Goal: Transaction & Acquisition: Purchase product/service

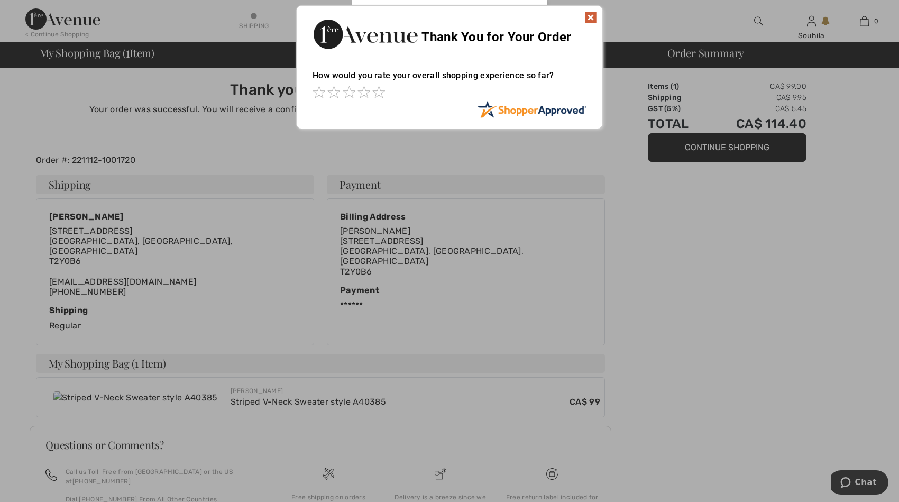
click at [587, 11] on img at bounding box center [590, 17] width 13 height 13
click at [587, 17] on img at bounding box center [590, 17] width 13 height 13
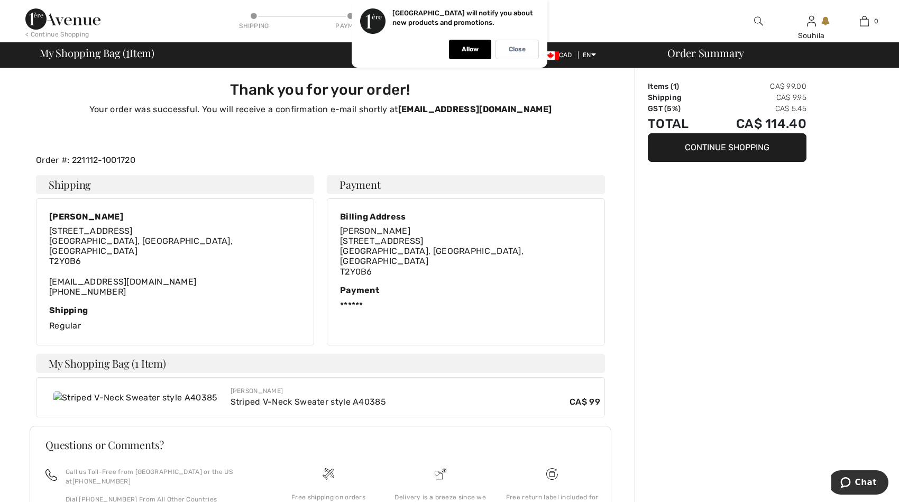
click at [764, 222] on div "Order Summary Items ( 1 ) CA$ 99.00 Shipping CA$ 9.95 GST (5%) CA$ 5.45 Total C…" at bounding box center [766, 334] width 264 height 533
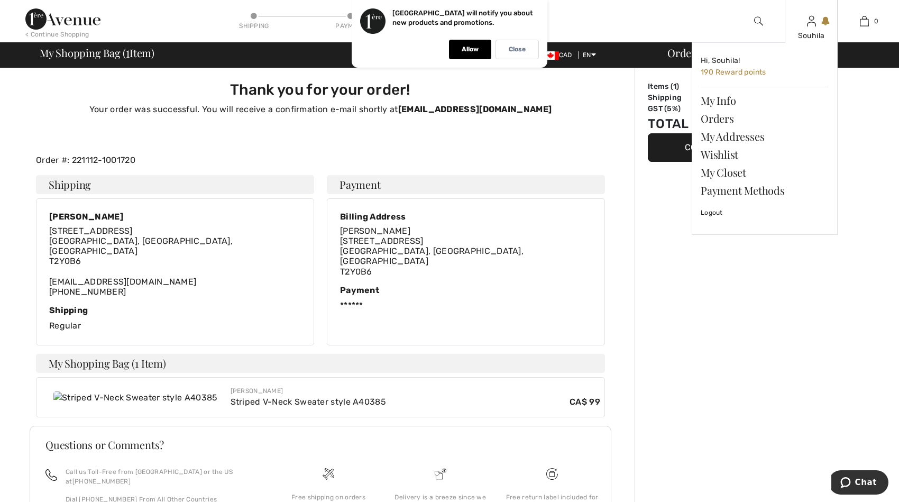
click at [810, 25] on img at bounding box center [811, 21] width 9 height 13
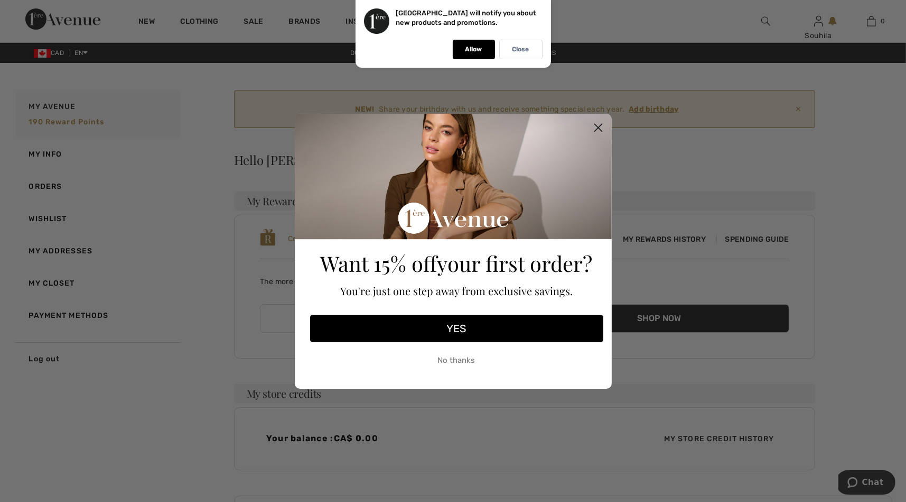
click at [599, 121] on circle "Close dialog" at bounding box center [597, 126] width 17 height 17
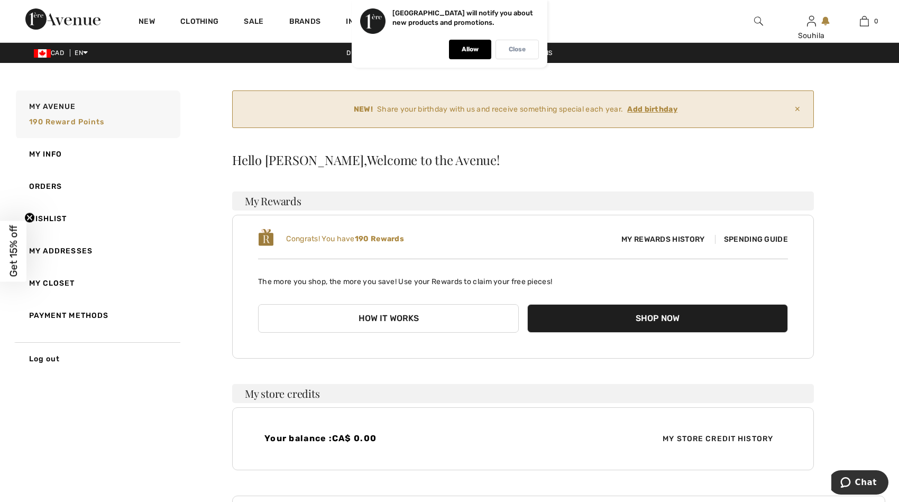
click at [513, 49] on p "Close" at bounding box center [516, 49] width 17 height 8
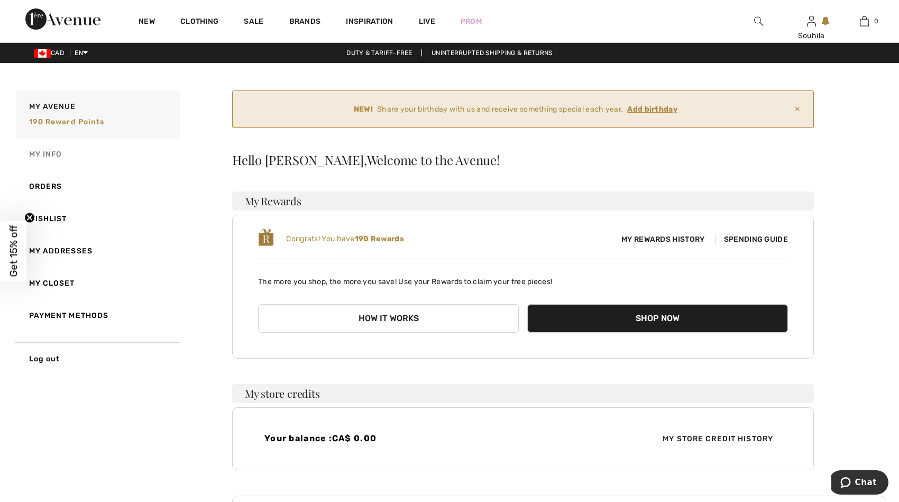
click at [52, 152] on link "My Info" at bounding box center [97, 154] width 166 height 32
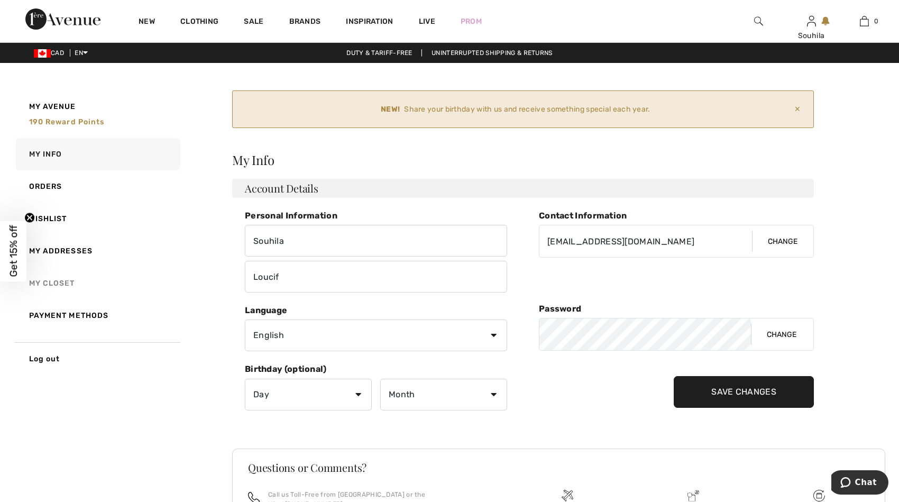
click at [61, 283] on link "My Closet" at bounding box center [97, 283] width 166 height 32
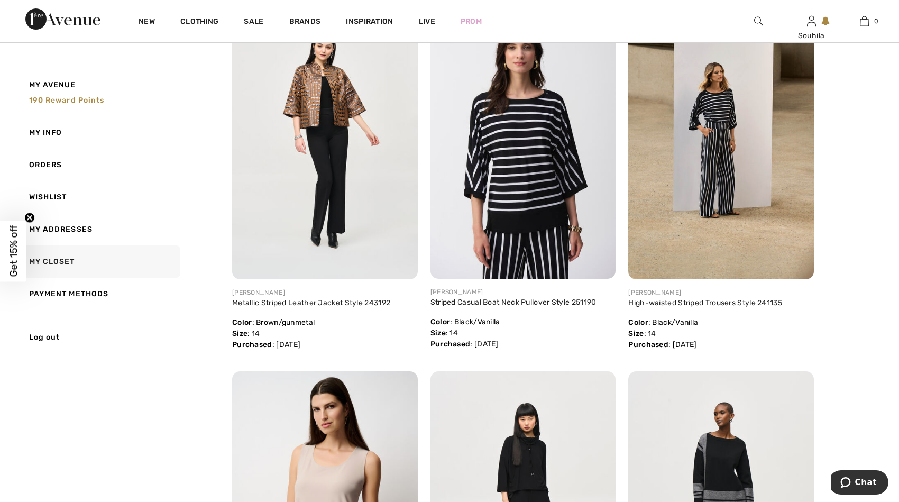
scroll to position [993, 0]
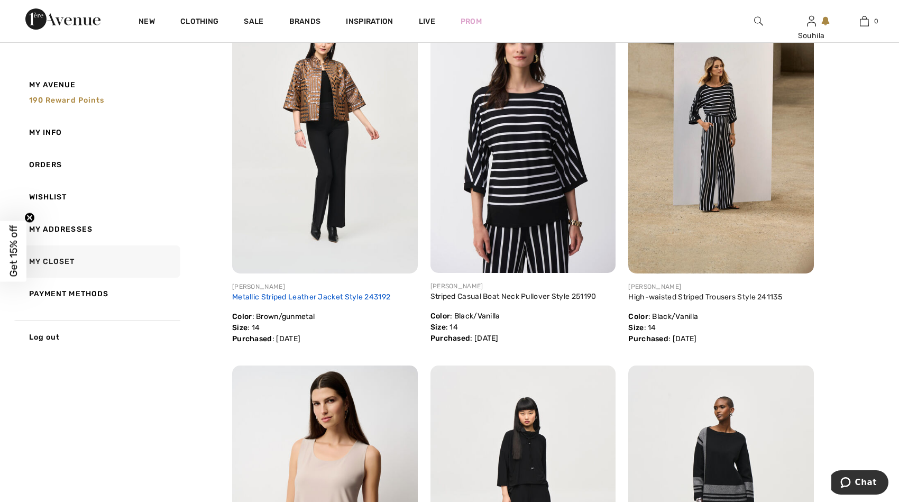
click at [288, 295] on link "Metallic Striped Leather Jacket Style 243192" at bounding box center [311, 296] width 158 height 9
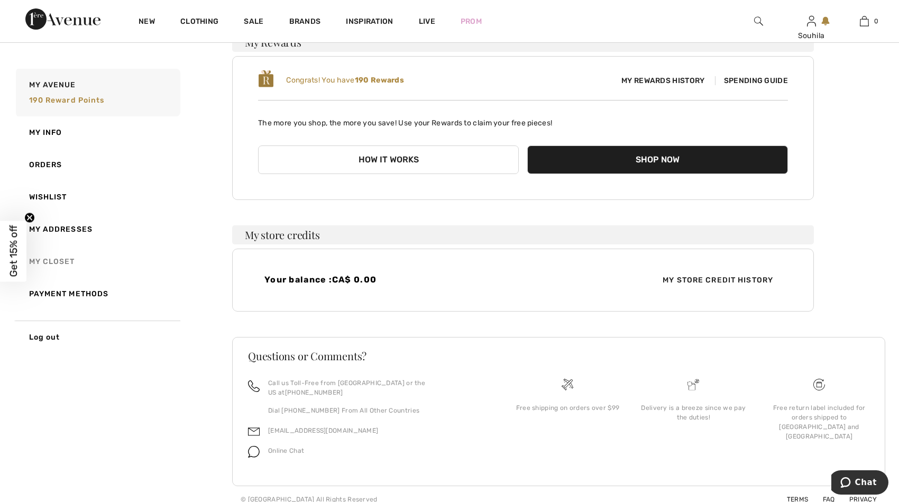
click at [44, 261] on link "My Closet" at bounding box center [97, 261] width 166 height 32
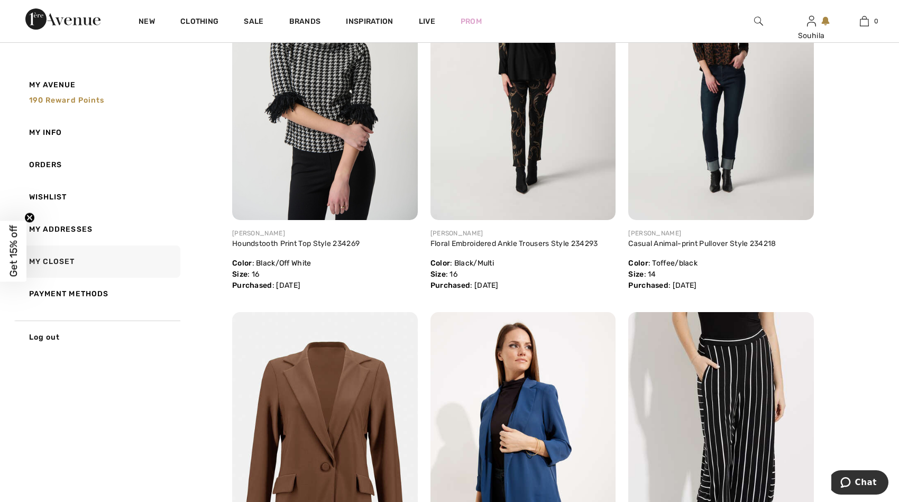
scroll to position [2852, 0]
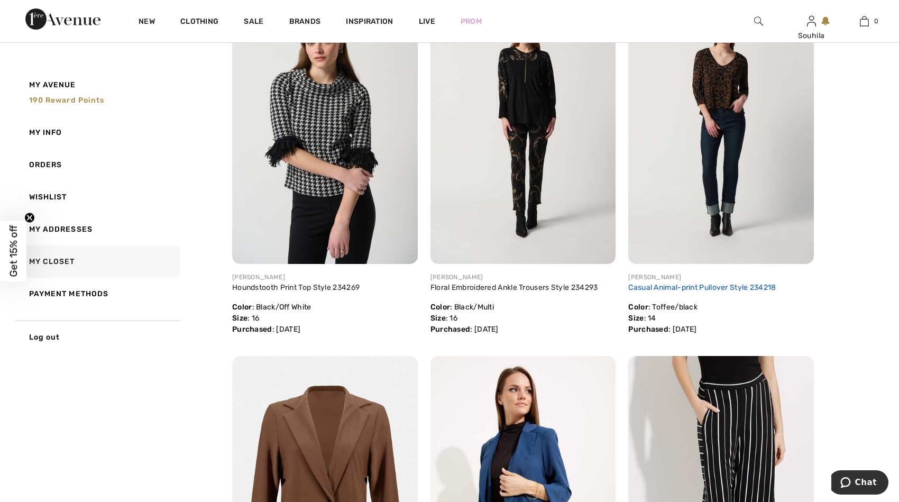
click at [686, 292] on link "Casual Animal-print Pullover Style 234218" at bounding box center [701, 287] width 147 height 9
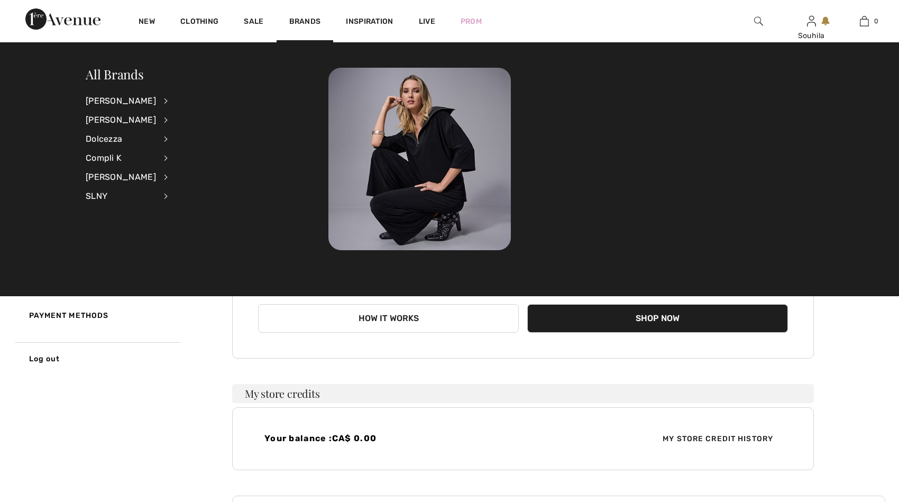
scroll to position [159, 0]
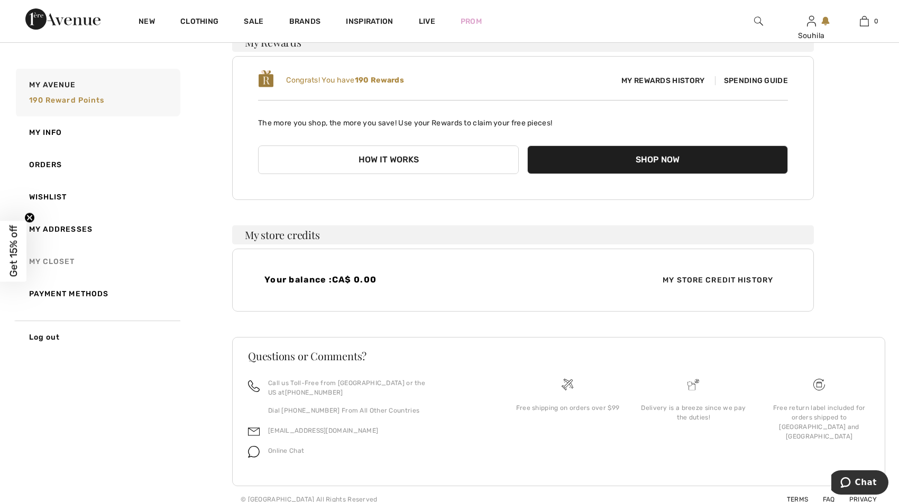
click at [47, 258] on link "My Closet" at bounding box center [97, 261] width 166 height 32
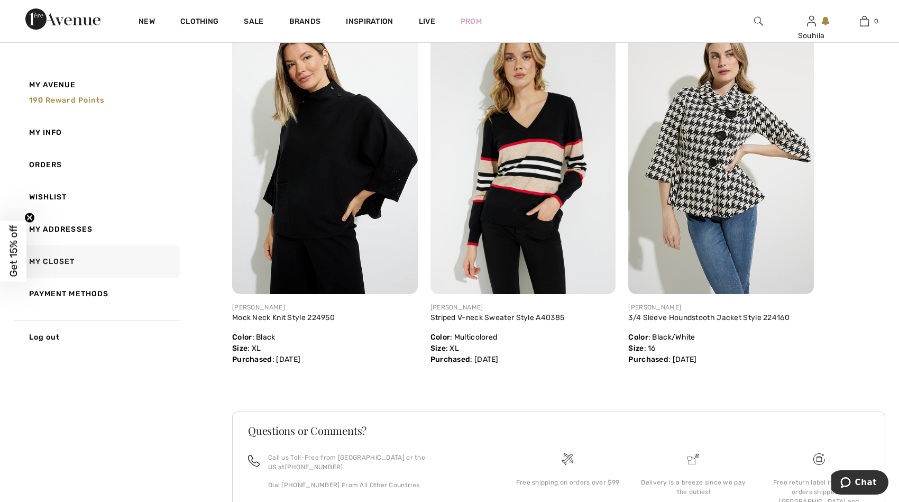
scroll to position [5037, 0]
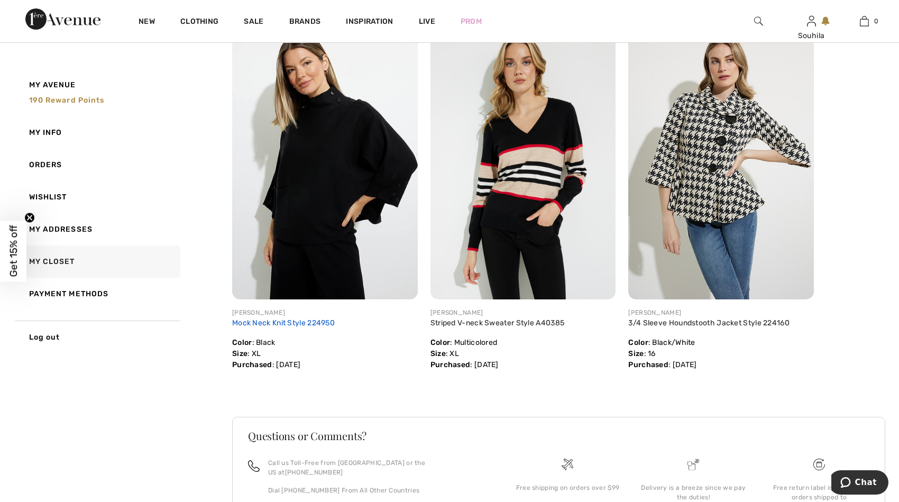
click at [273, 327] on link "Mock Neck Knit Style 224950" at bounding box center [283, 322] width 103 height 9
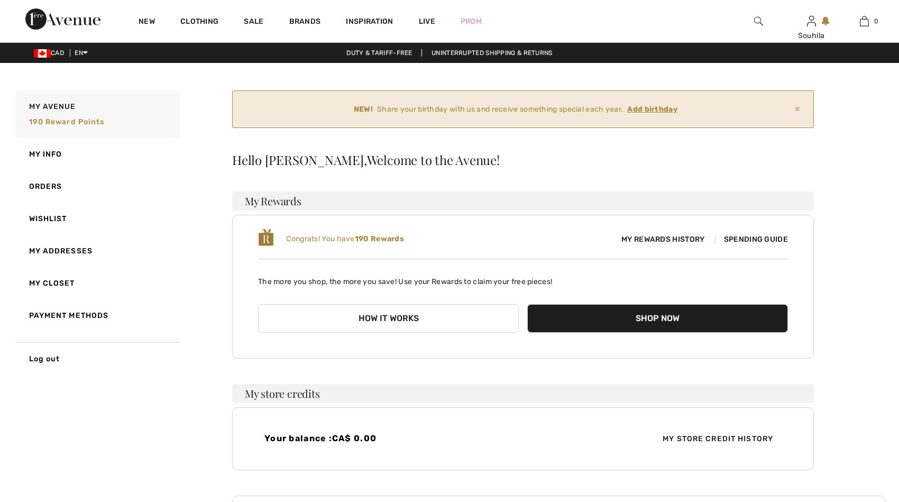
scroll to position [159, 0]
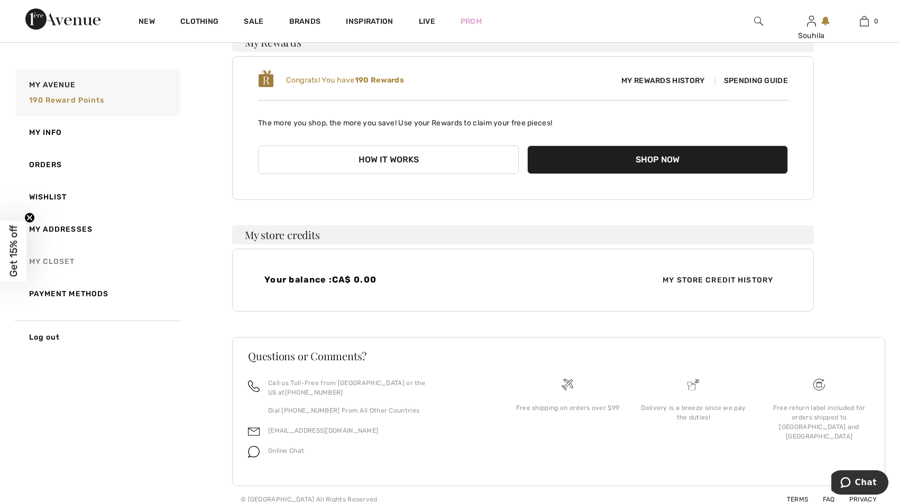
click at [43, 261] on link "My Closet" at bounding box center [97, 261] width 166 height 32
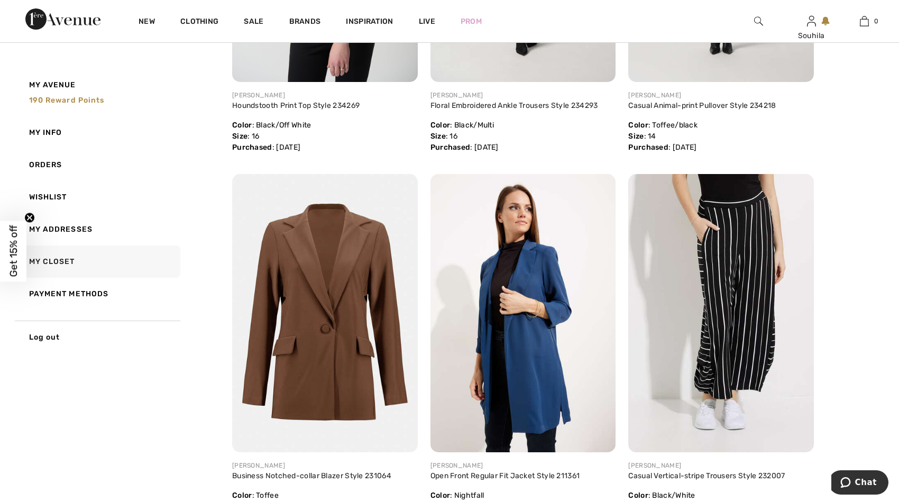
scroll to position [3050, 0]
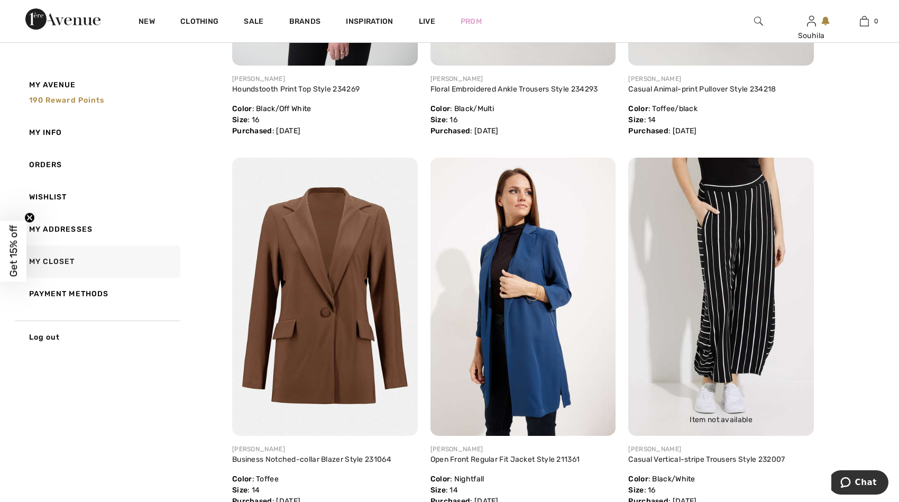
click at [764, 275] on img at bounding box center [721, 297] width 186 height 278
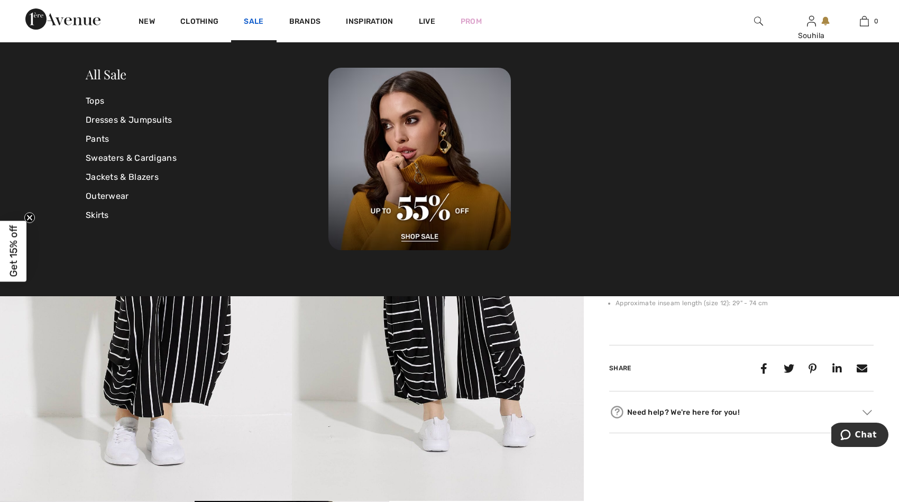
click at [254, 25] on link "Sale" at bounding box center [254, 22] width 20 height 11
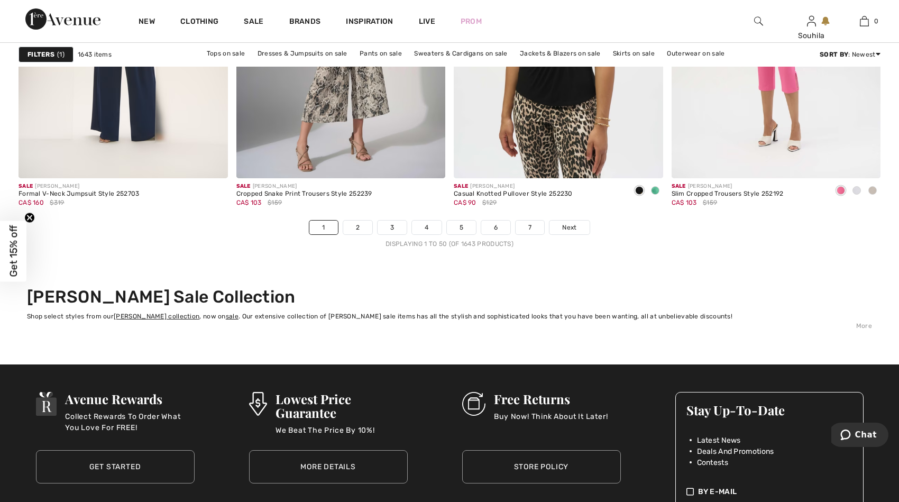
scroll to position [5456, 0]
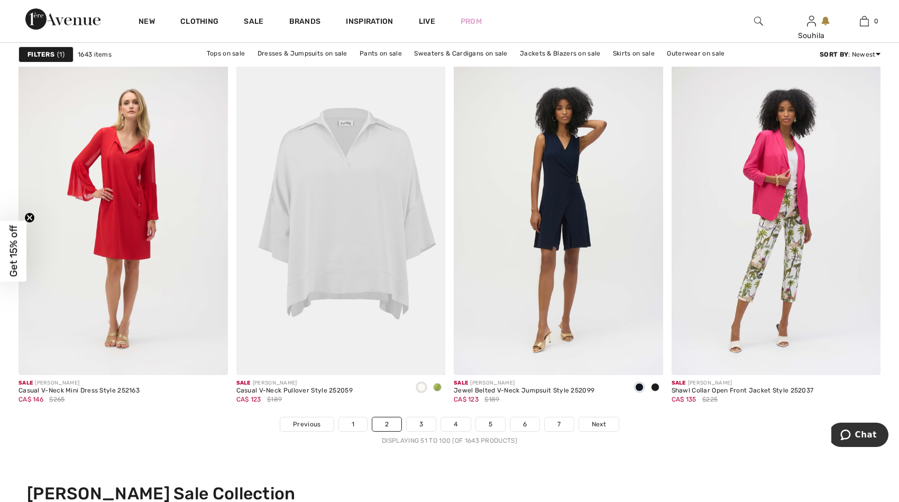
scroll to position [5247, 0]
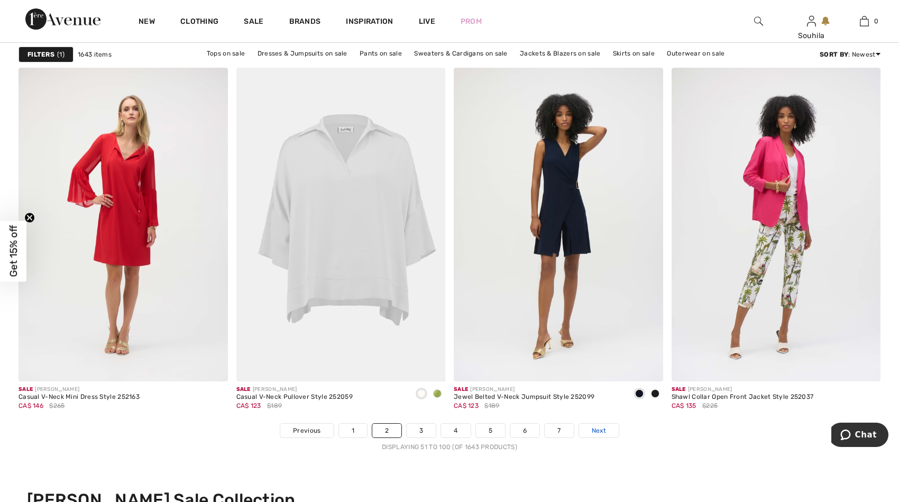
click at [604, 431] on span "Next" at bounding box center [598, 430] width 14 height 10
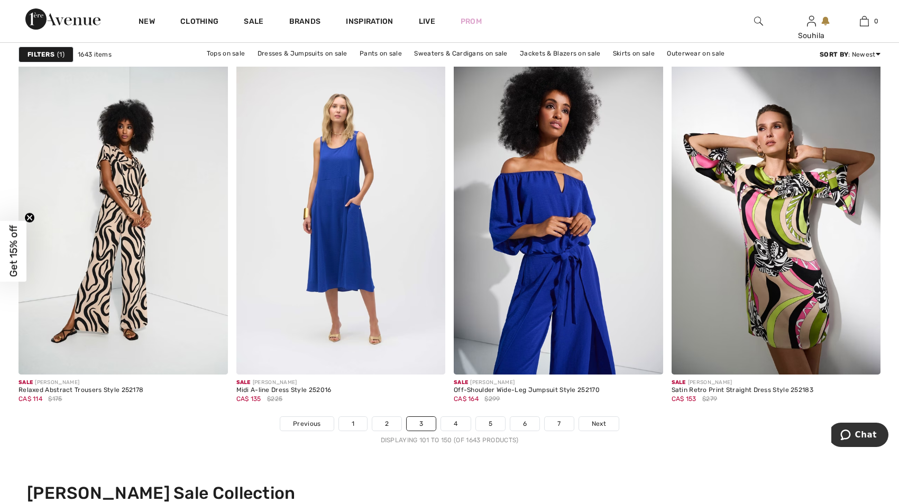
scroll to position [5242, 0]
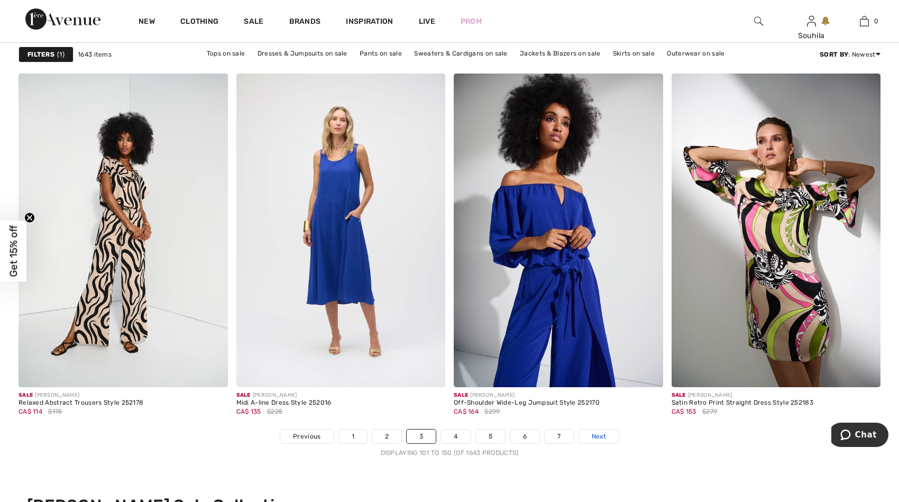
click at [592, 435] on span "Next" at bounding box center [598, 436] width 14 height 10
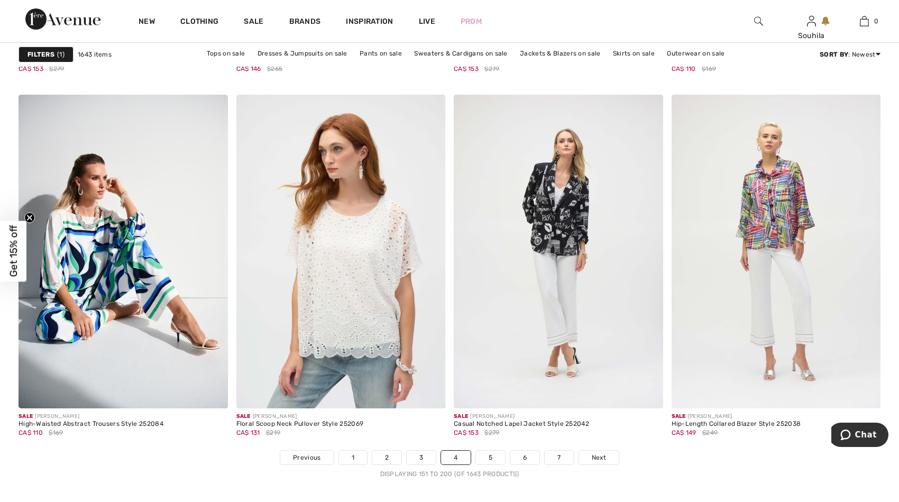
scroll to position [5226, 0]
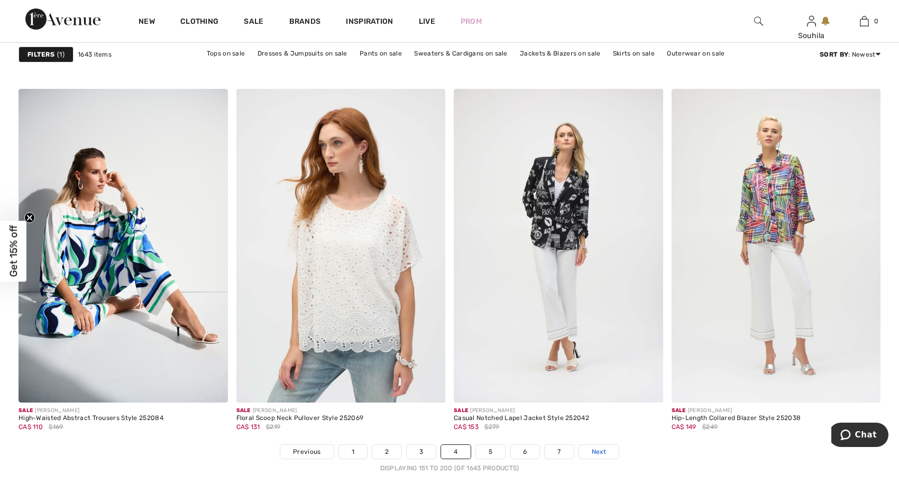
click at [599, 451] on span "Next" at bounding box center [598, 452] width 14 height 10
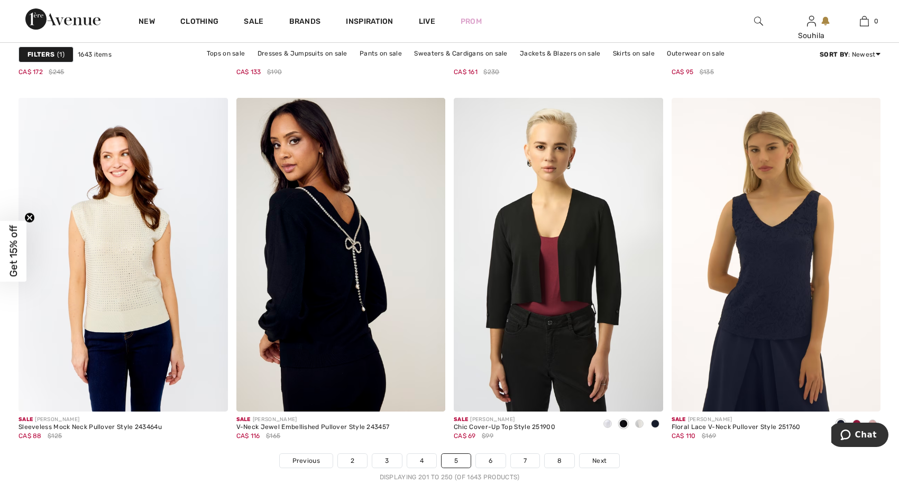
scroll to position [5272, 0]
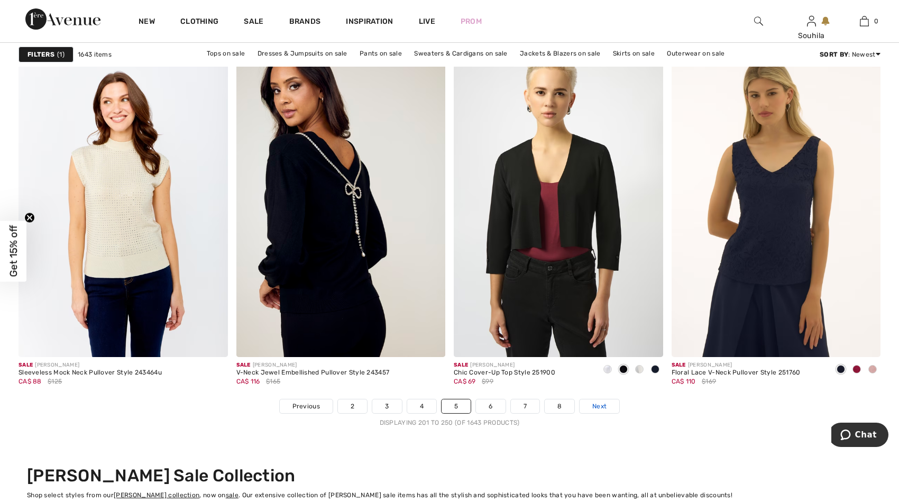
click at [596, 405] on span "Next" at bounding box center [599, 406] width 14 height 10
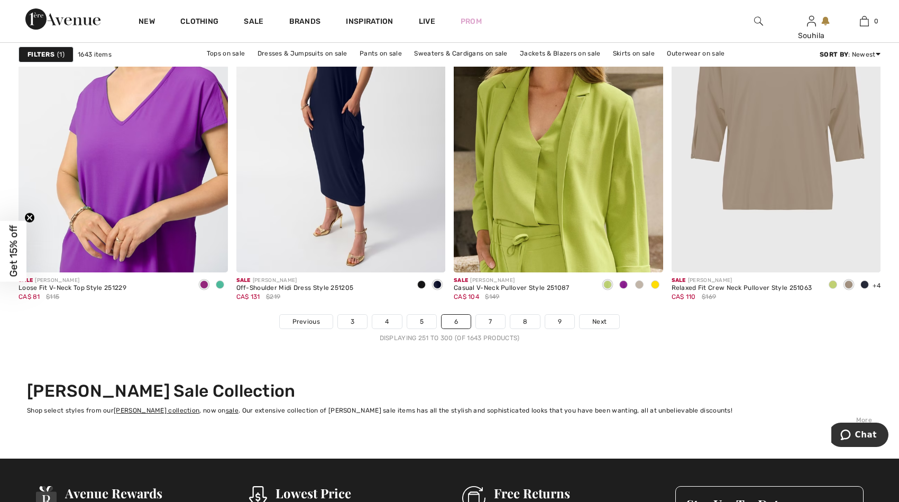
scroll to position [5332, 0]
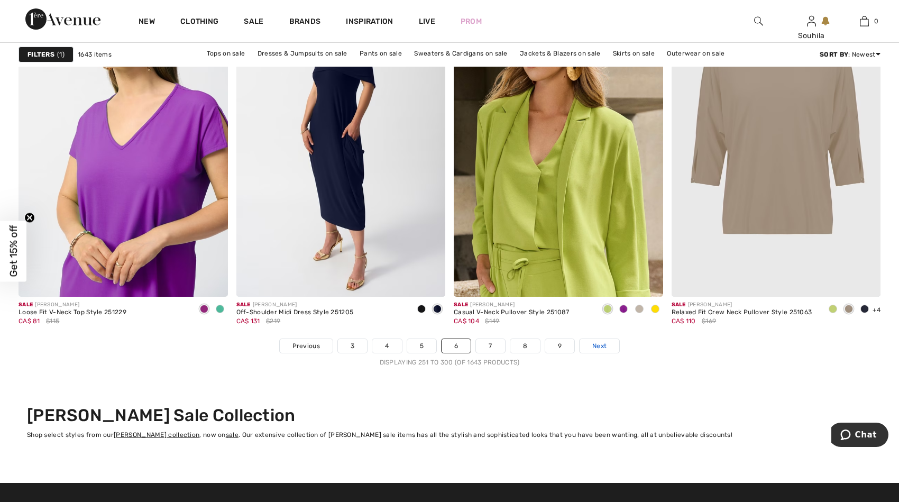
click at [604, 346] on span "Next" at bounding box center [599, 346] width 14 height 10
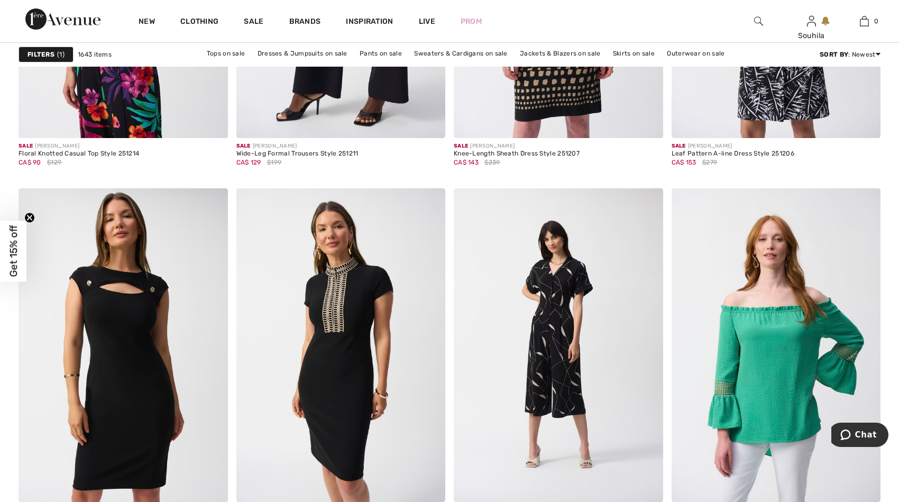
scroll to position [5254, 0]
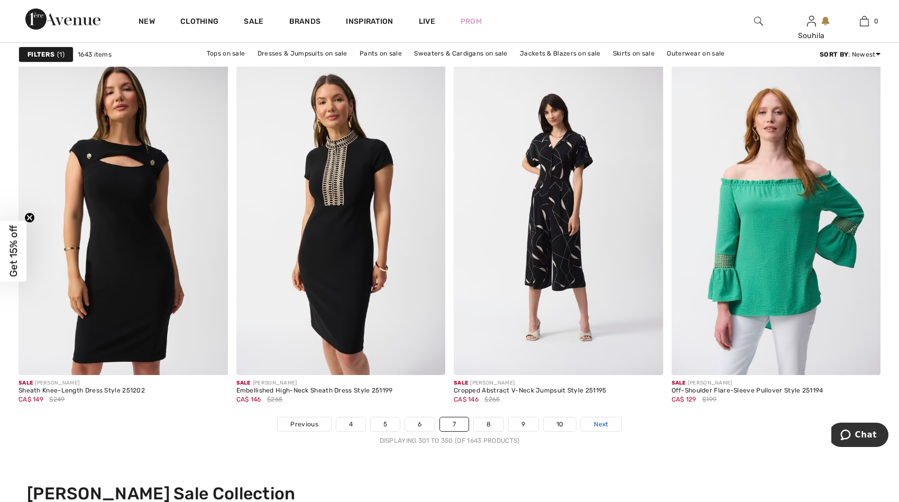
click at [601, 425] on span "Next" at bounding box center [601, 424] width 14 height 10
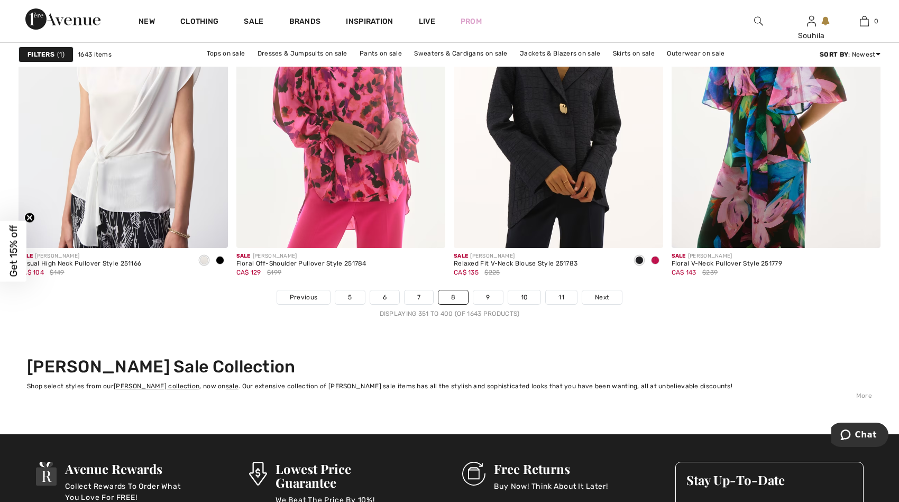
scroll to position [5356, 0]
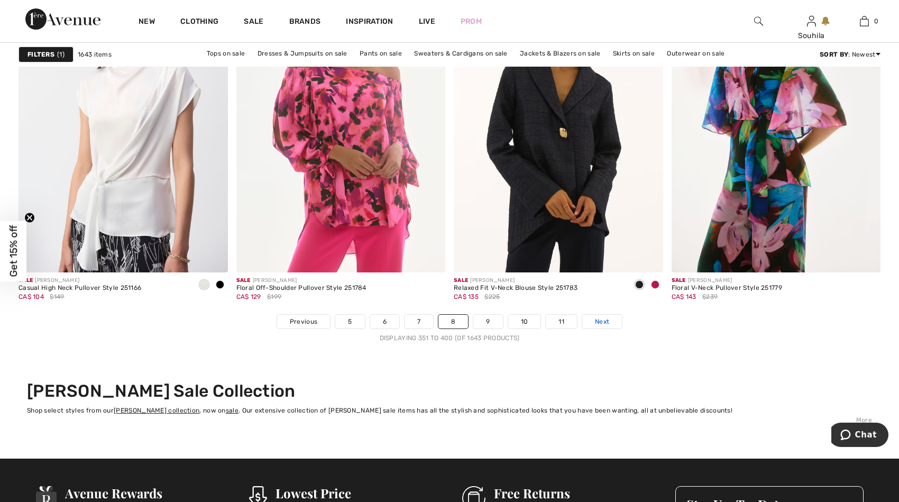
click at [597, 319] on span "Next" at bounding box center [602, 322] width 14 height 10
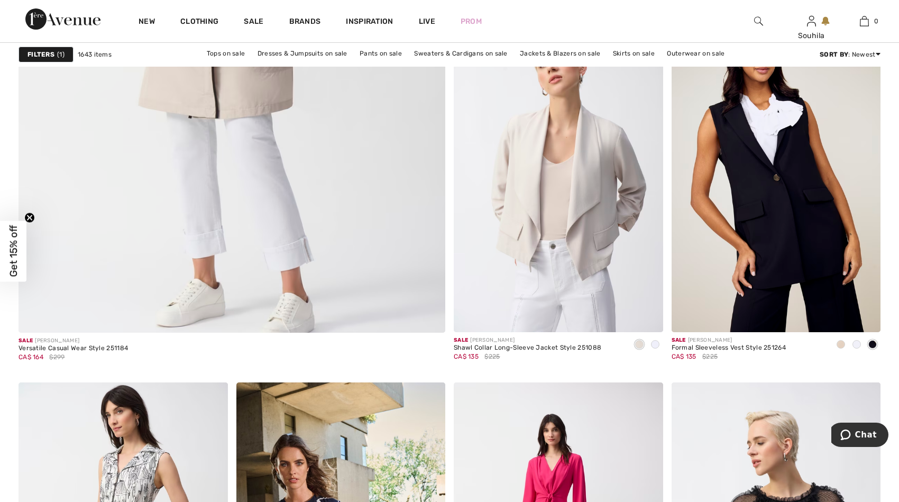
scroll to position [3309, 0]
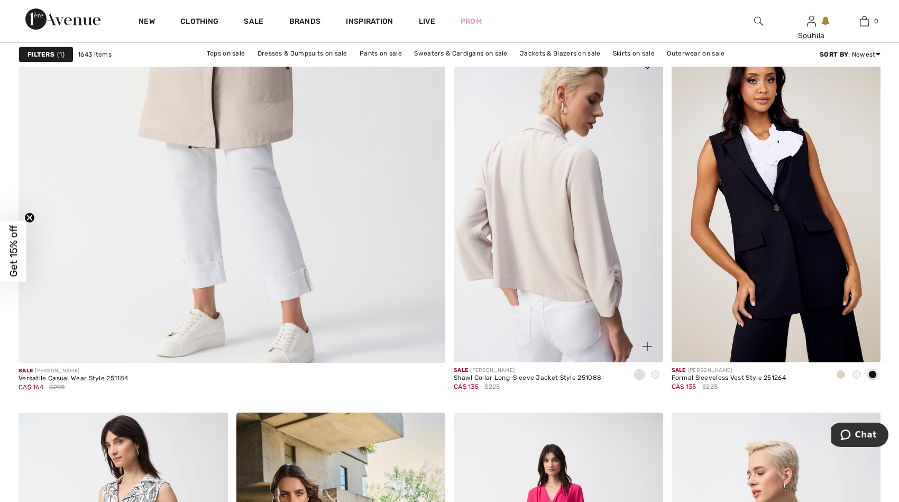
click at [598, 242] on img at bounding box center [557, 205] width 209 height 313
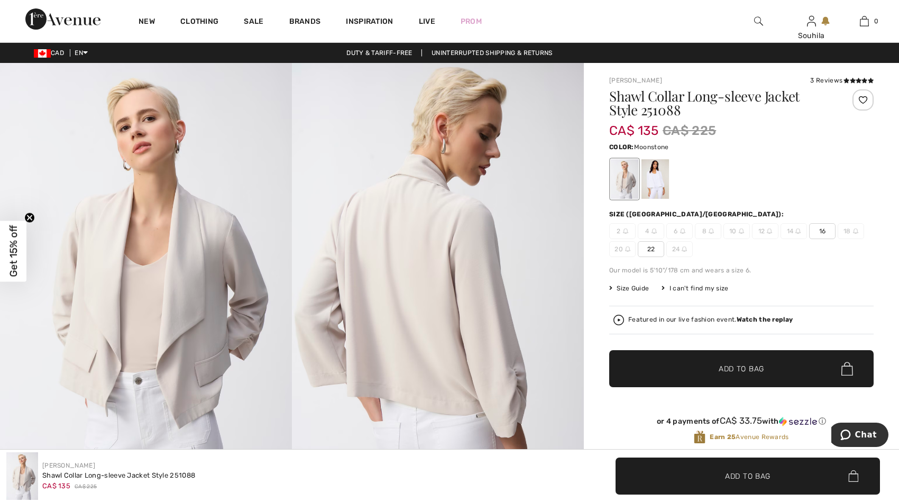
click at [818, 231] on span "16" at bounding box center [822, 231] width 26 height 16
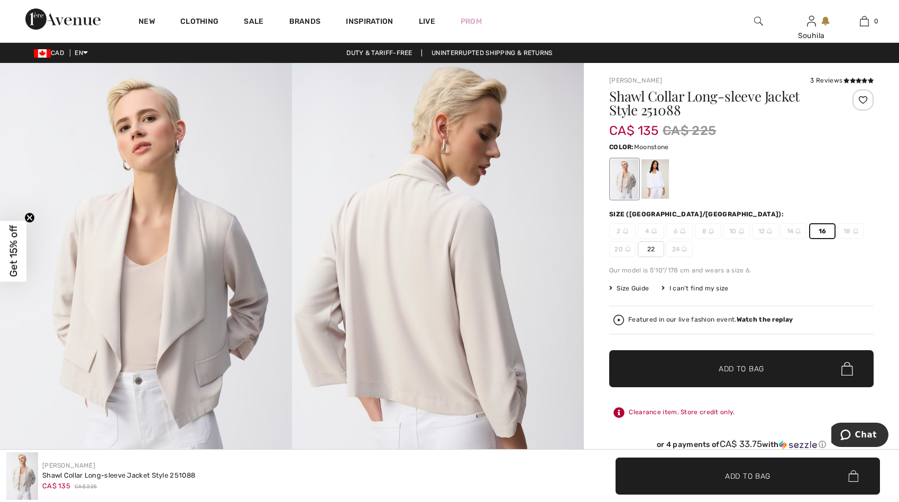
click at [743, 365] on span "Add to Bag" at bounding box center [740, 368] width 45 height 11
click at [656, 183] on div at bounding box center [654, 179] width 27 height 40
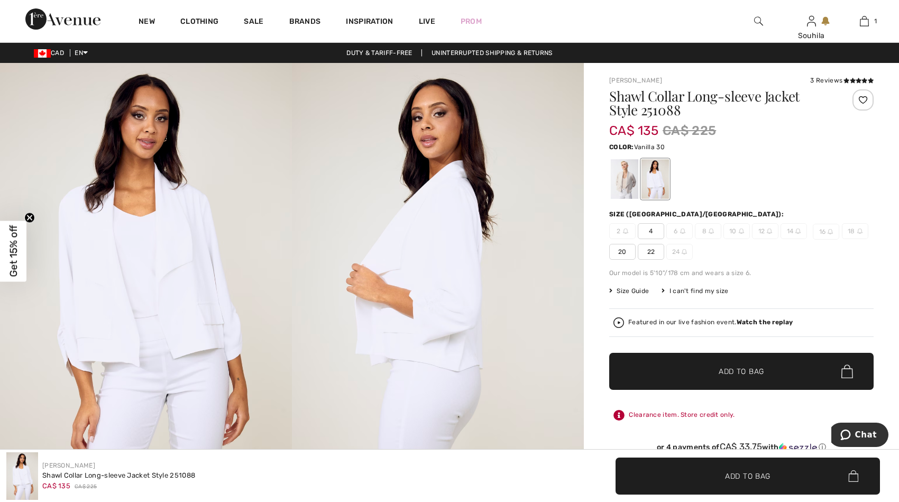
scroll to position [529, 0]
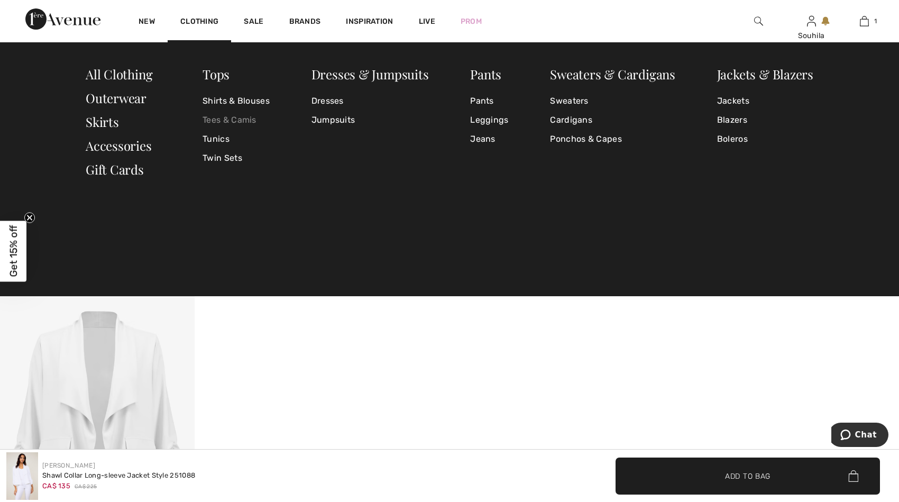
click at [217, 119] on link "Tees & Camis" at bounding box center [235, 119] width 67 height 19
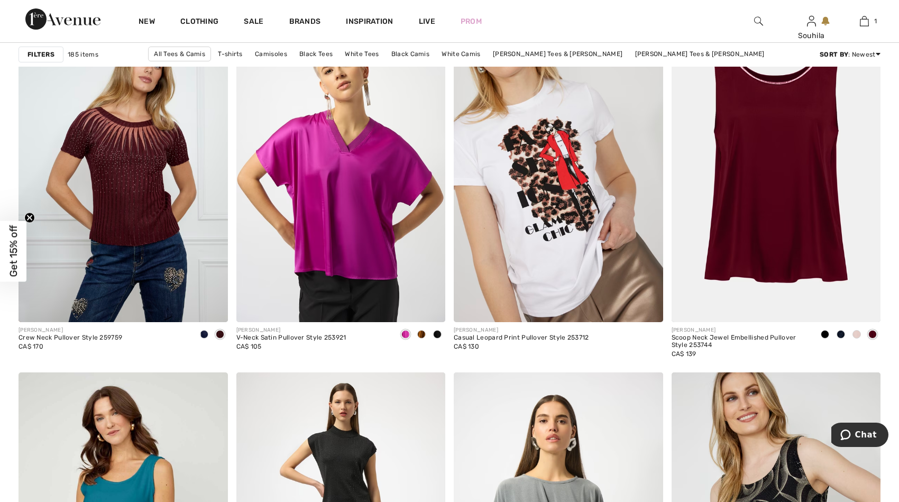
scroll to position [1687, 0]
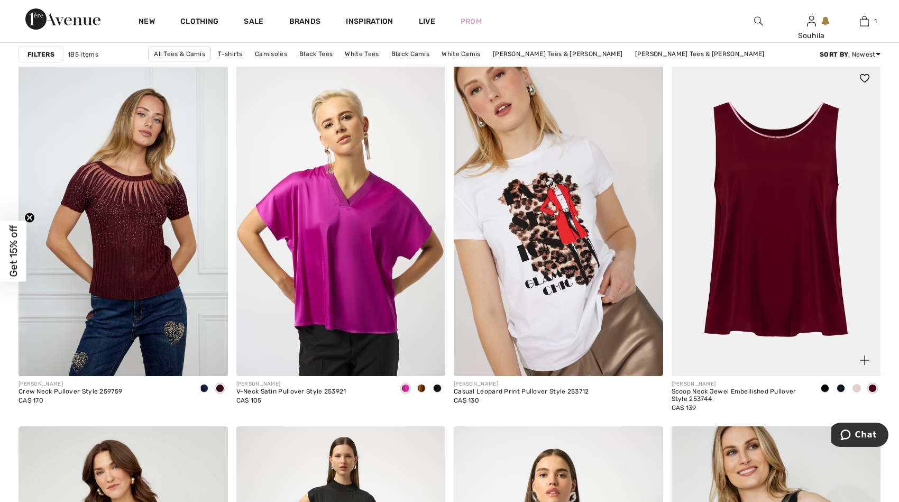
click at [857, 387] on span at bounding box center [856, 388] width 8 height 8
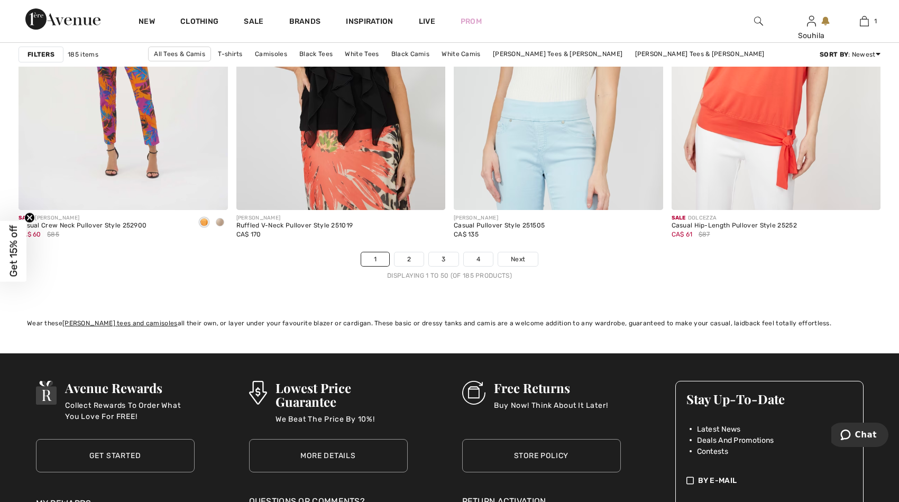
scroll to position [5410, 0]
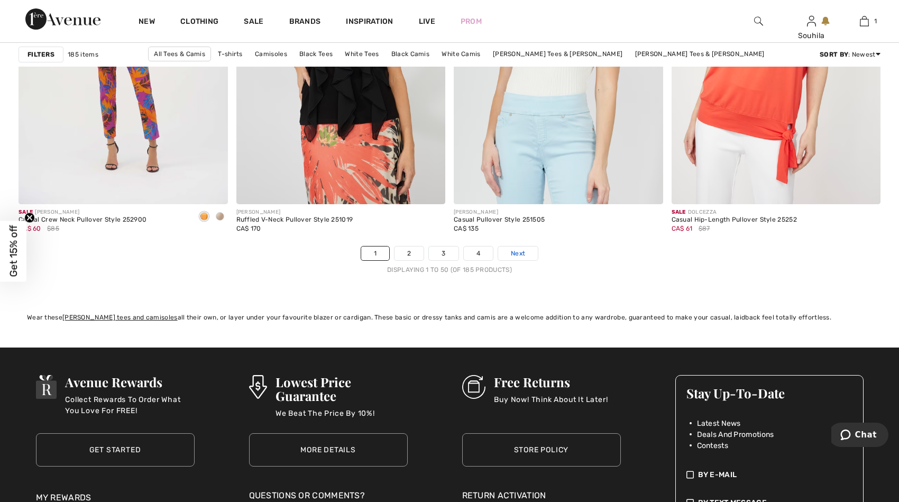
click at [517, 255] on span "Next" at bounding box center [518, 253] width 14 height 10
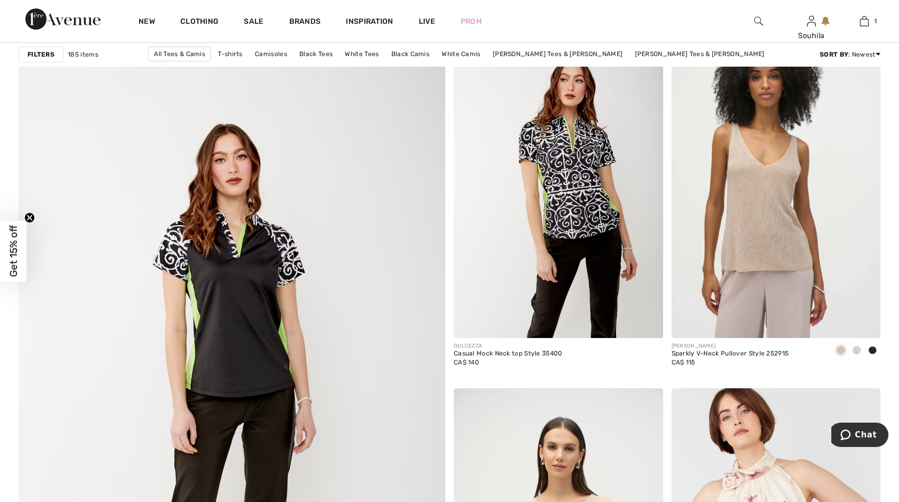
scroll to position [2967, 0]
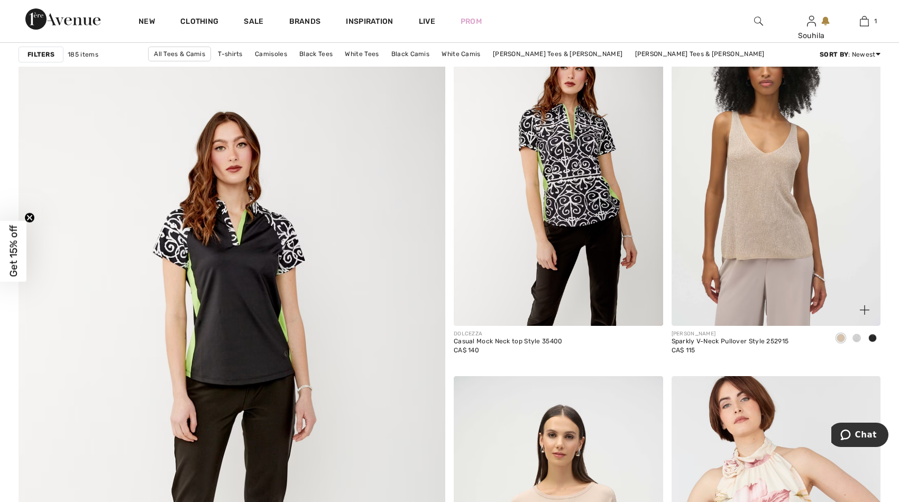
click at [860, 339] on div at bounding box center [856, 338] width 16 height 17
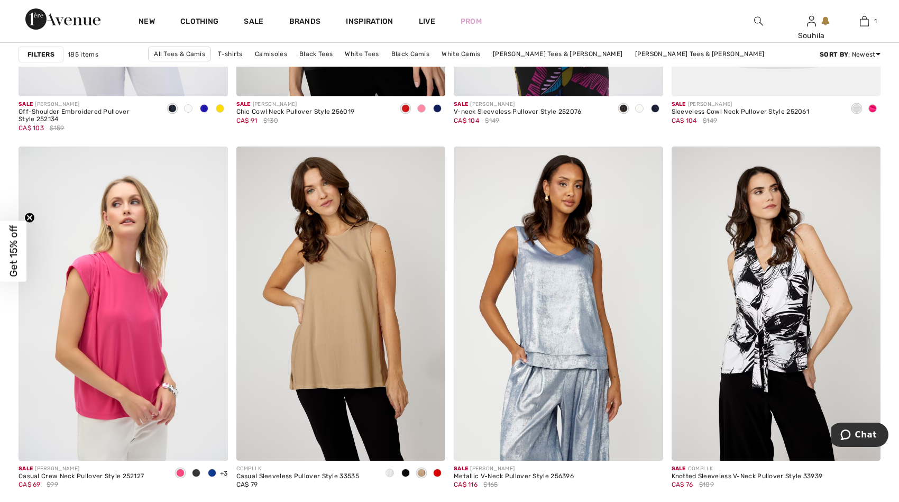
scroll to position [3990, 0]
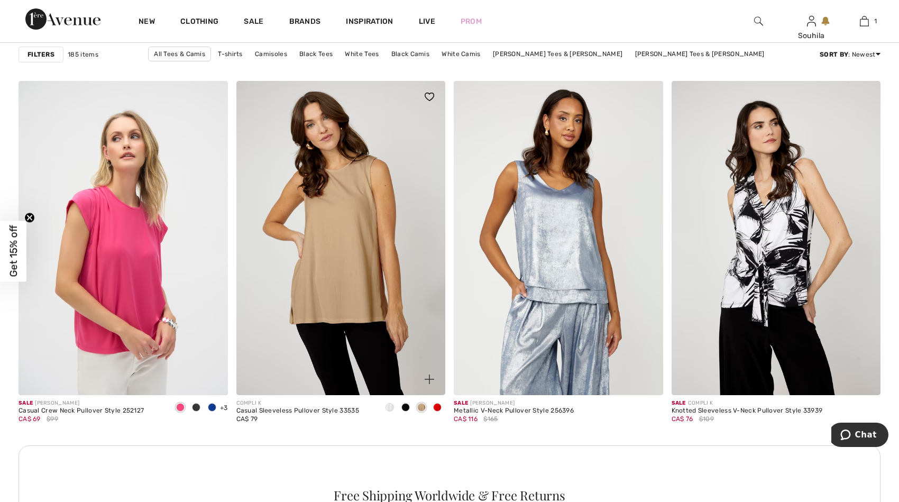
click at [434, 407] on span at bounding box center [437, 407] width 8 height 8
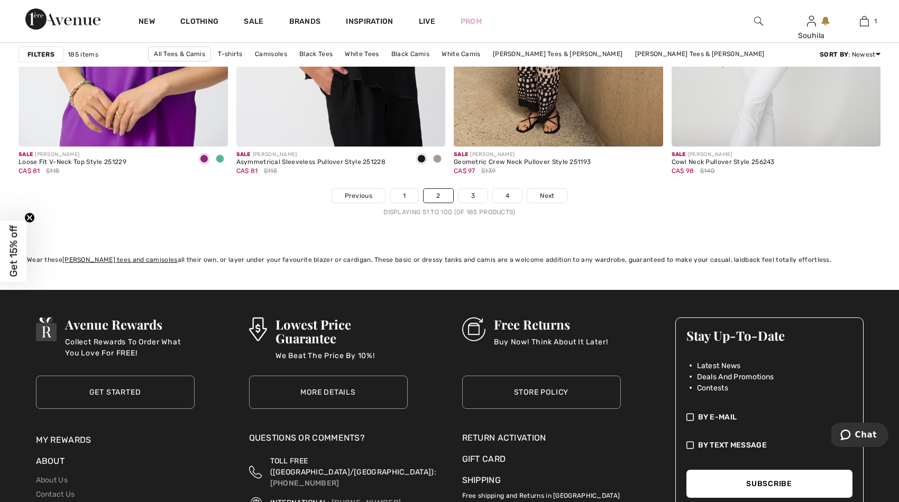
scroll to position [5551, 0]
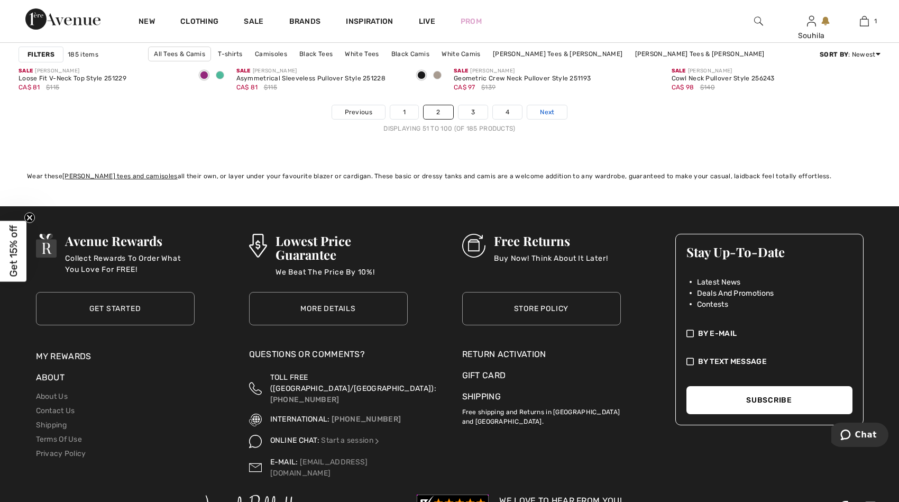
click at [545, 113] on span "Next" at bounding box center [547, 112] width 14 height 10
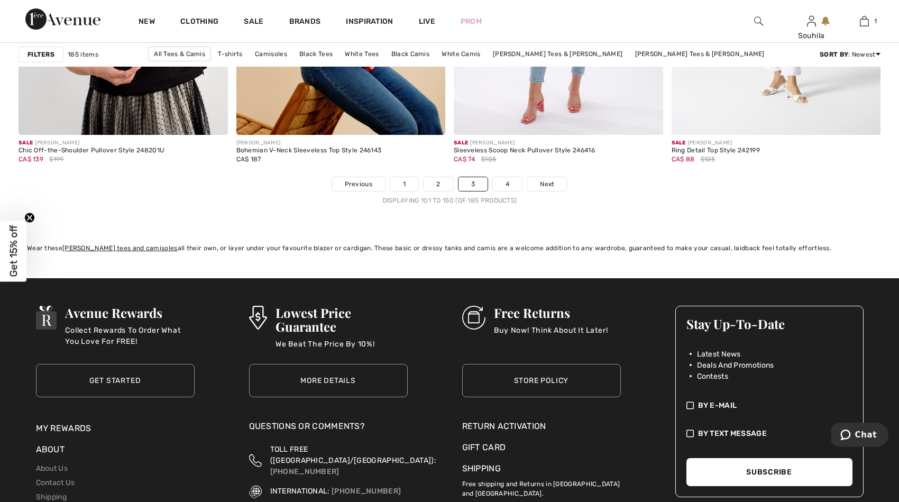
scroll to position [5497, 0]
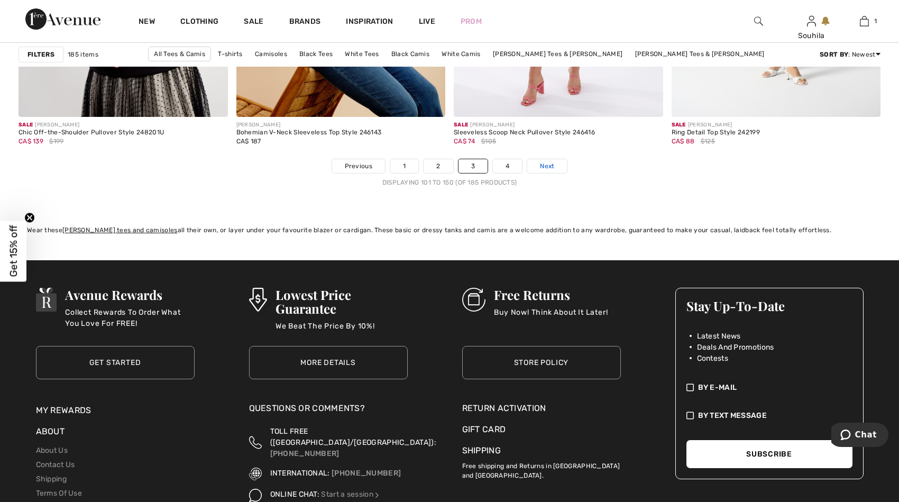
click at [544, 168] on span "Next" at bounding box center [547, 166] width 14 height 10
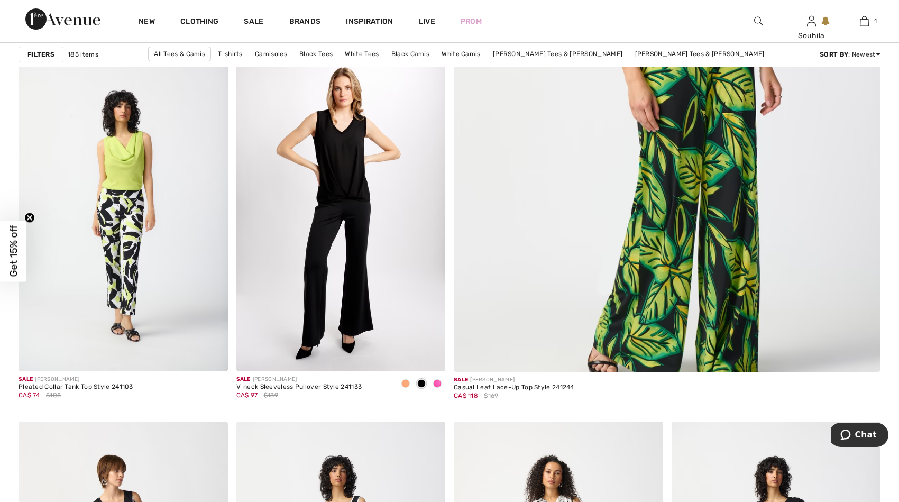
scroll to position [520, 0]
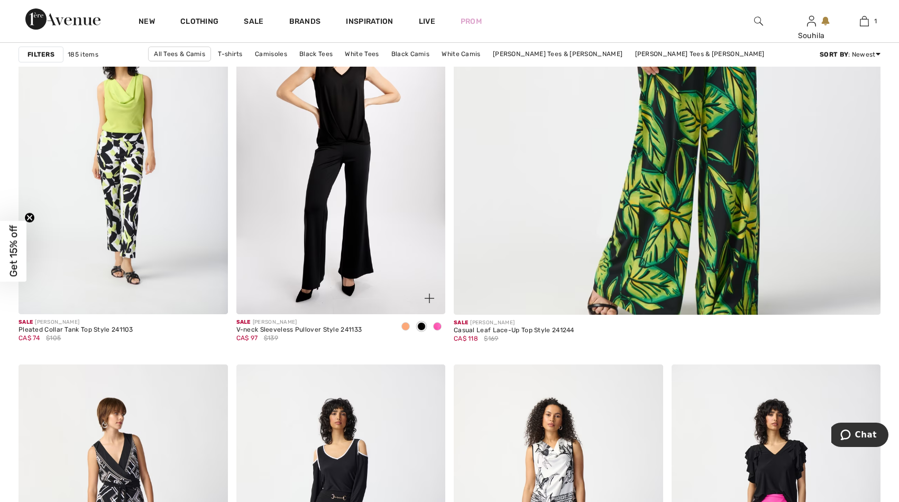
click at [401, 326] on span at bounding box center [405, 326] width 8 height 8
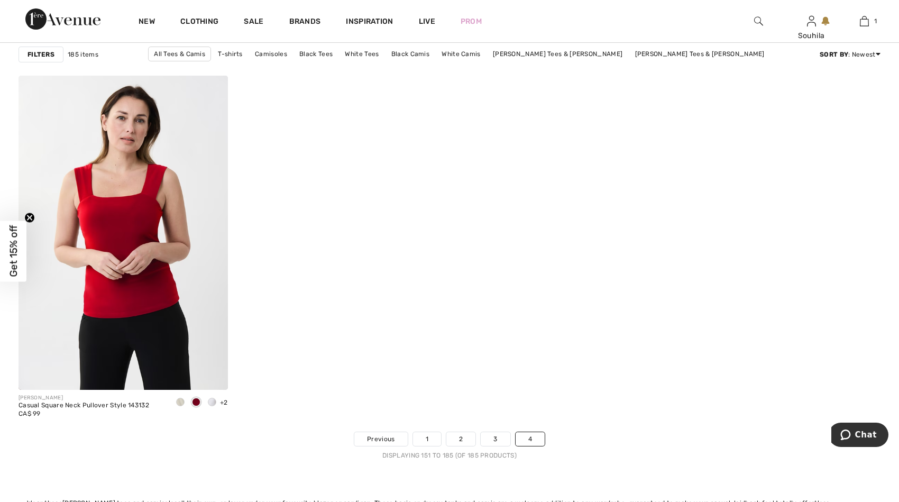
scroll to position [4018, 0]
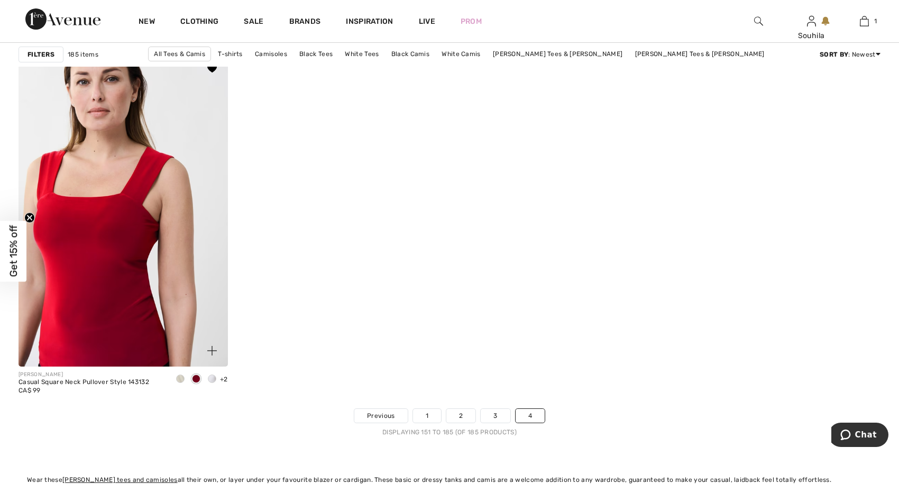
click at [166, 253] on img at bounding box center [122, 208] width 209 height 313
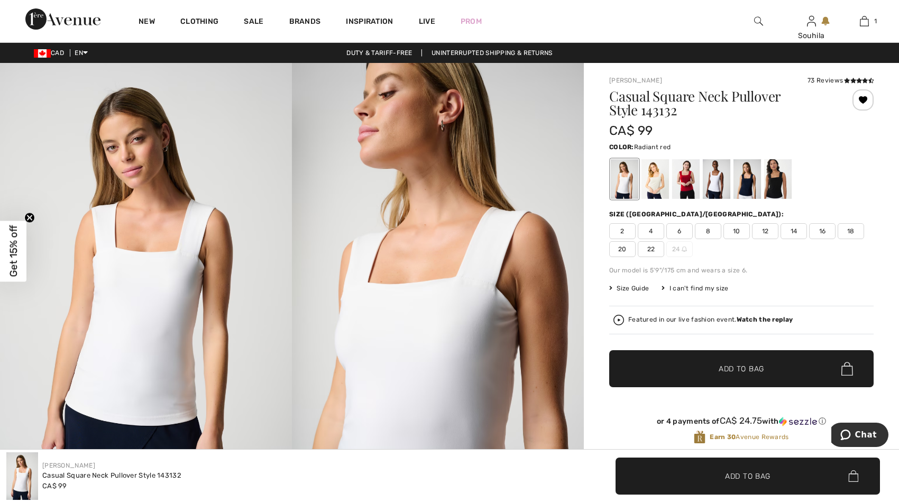
click at [689, 183] on div at bounding box center [685, 179] width 27 height 40
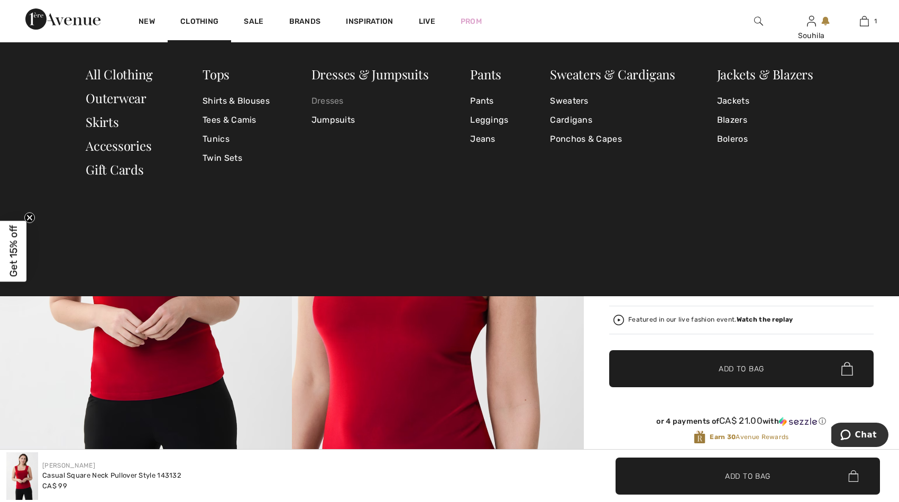
click at [331, 99] on link "Dresses" at bounding box center [369, 100] width 117 height 19
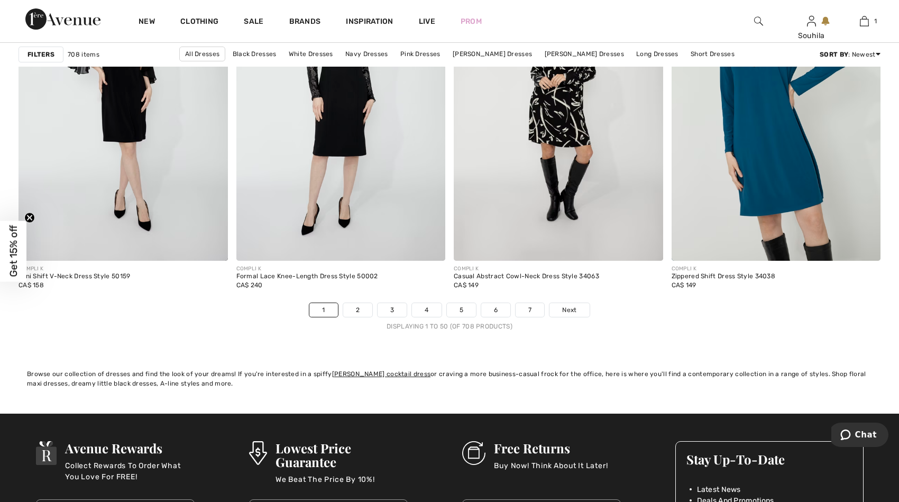
scroll to position [5287, 0]
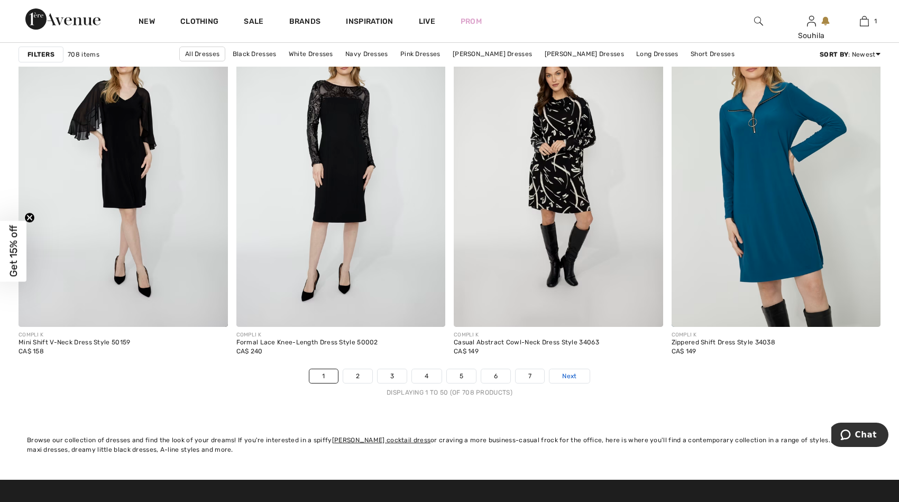
click at [568, 377] on span "Next" at bounding box center [569, 376] width 14 height 10
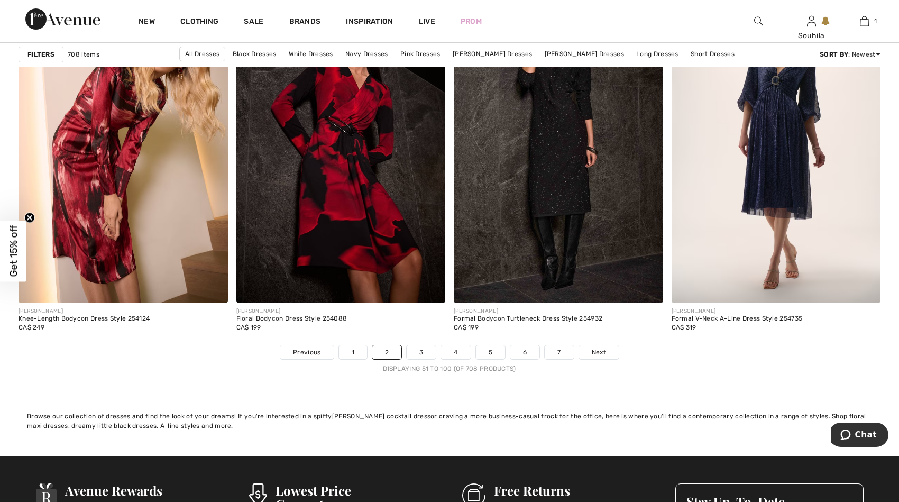
scroll to position [5317, 0]
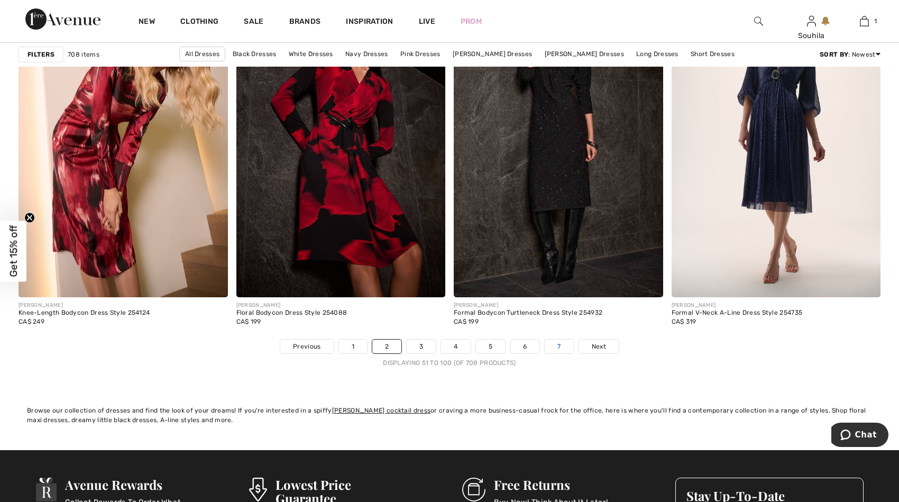
click at [560, 345] on link "7" at bounding box center [558, 346] width 29 height 14
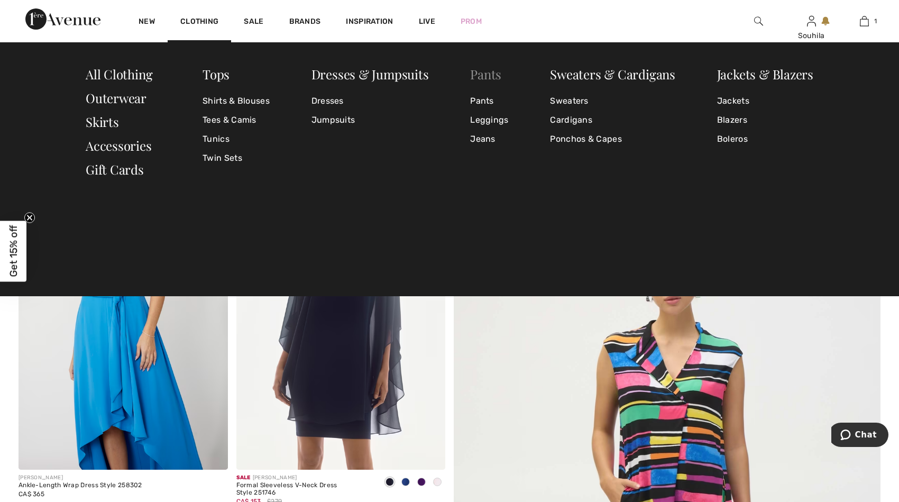
click at [480, 74] on link "Pants" at bounding box center [485, 74] width 31 height 17
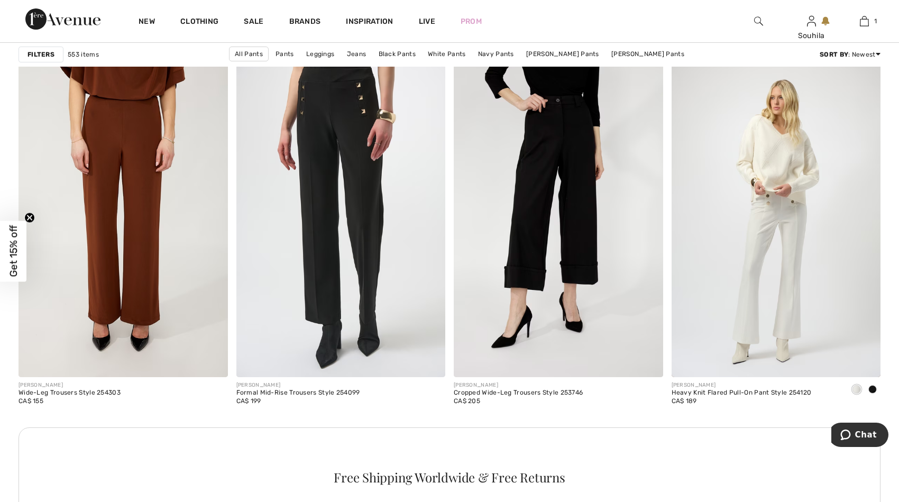
scroll to position [4019, 0]
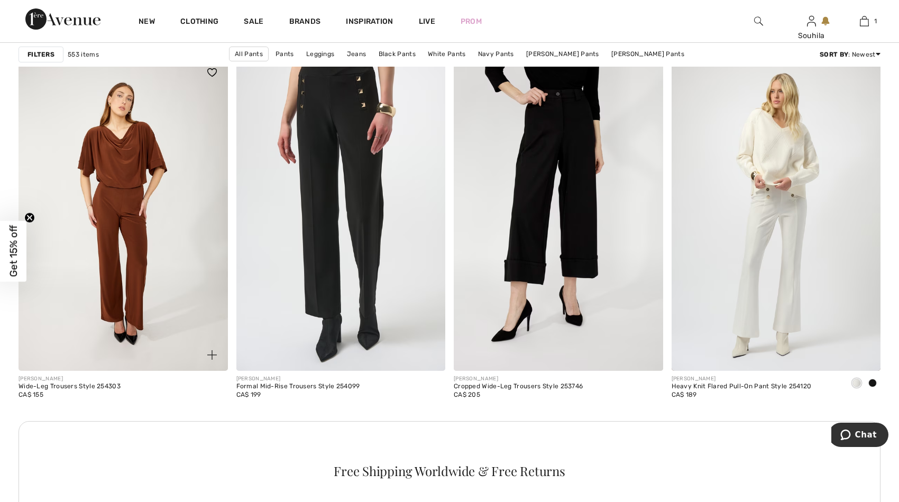
click at [132, 216] on img at bounding box center [122, 213] width 209 height 313
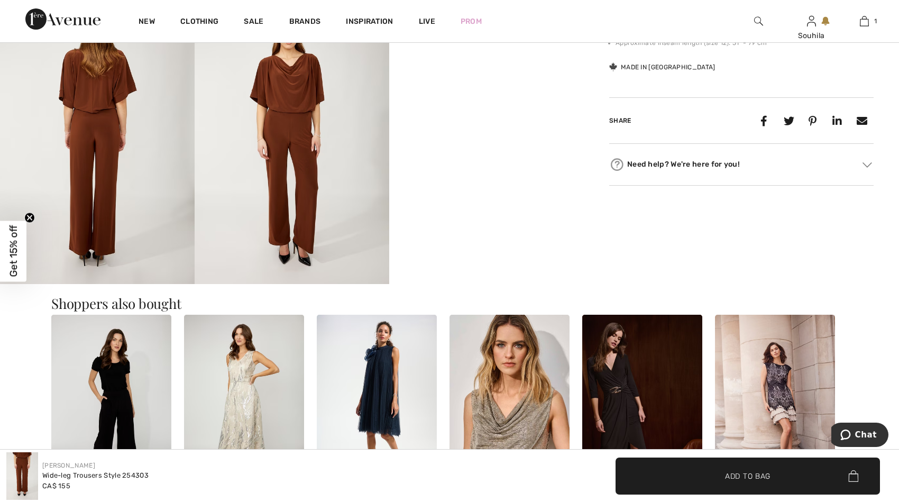
scroll to position [520, 0]
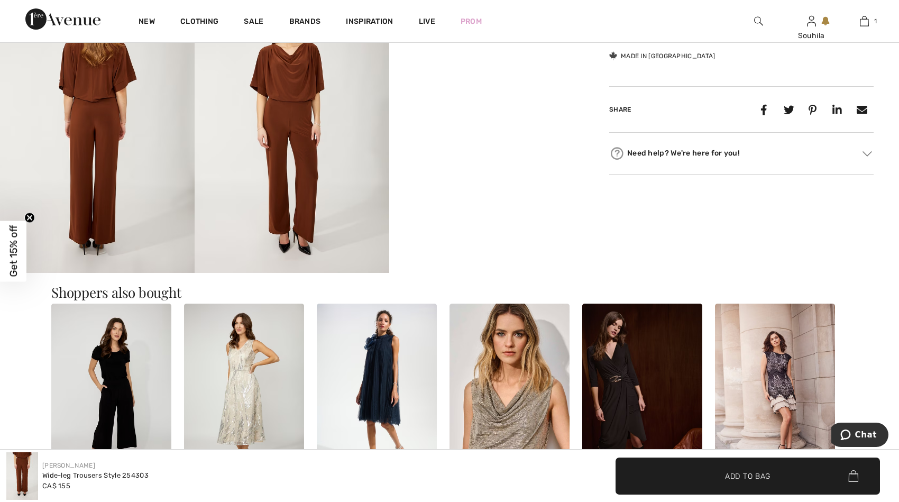
click at [107, 135] on img at bounding box center [97, 127] width 195 height 292
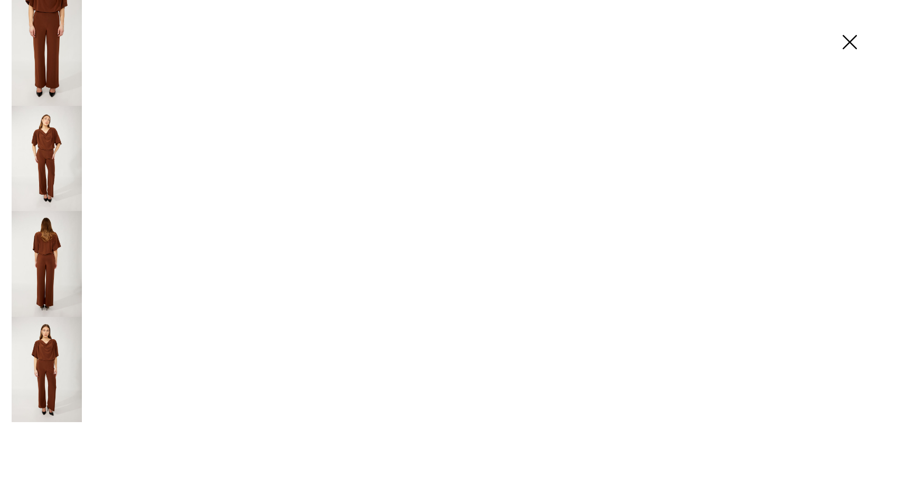
scroll to position [525, 0]
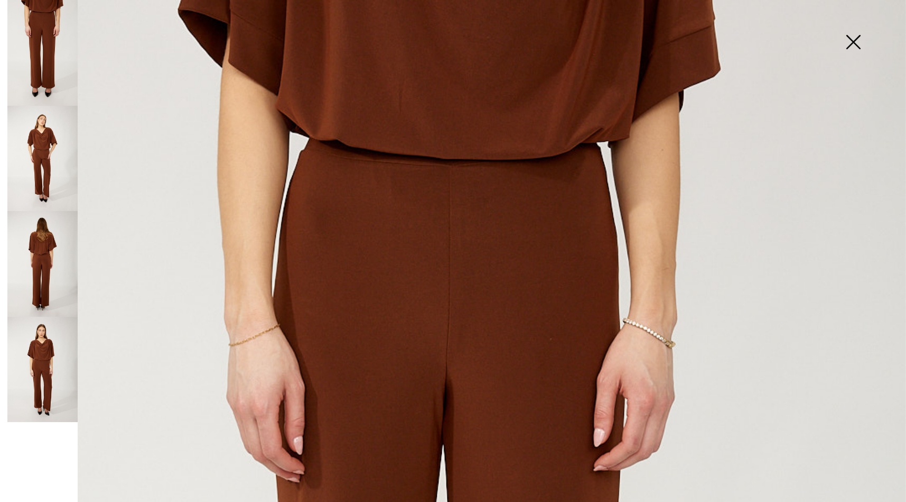
click at [49, 158] on img at bounding box center [42, 159] width 70 height 106
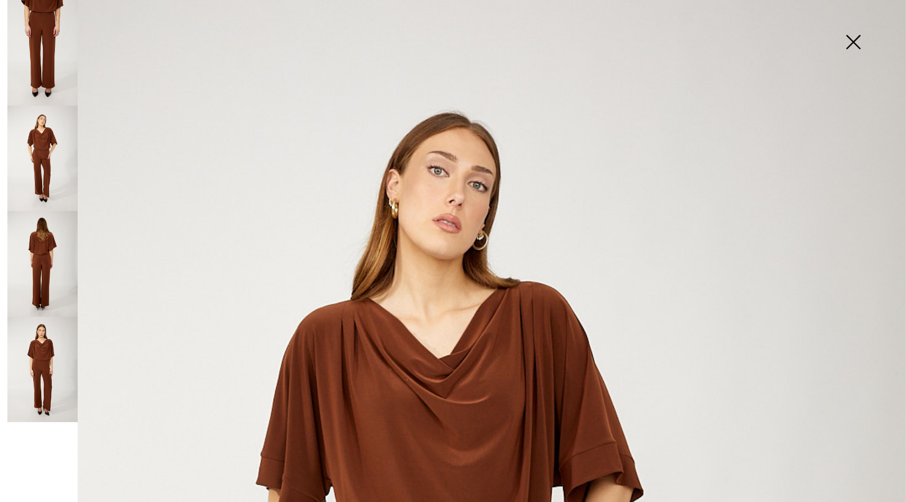
click at [32, 262] on img at bounding box center [42, 264] width 70 height 106
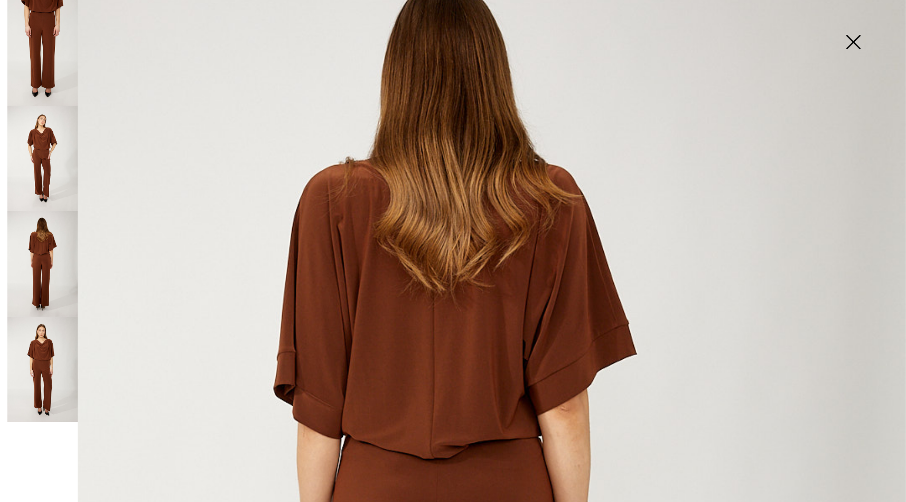
scroll to position [99, 0]
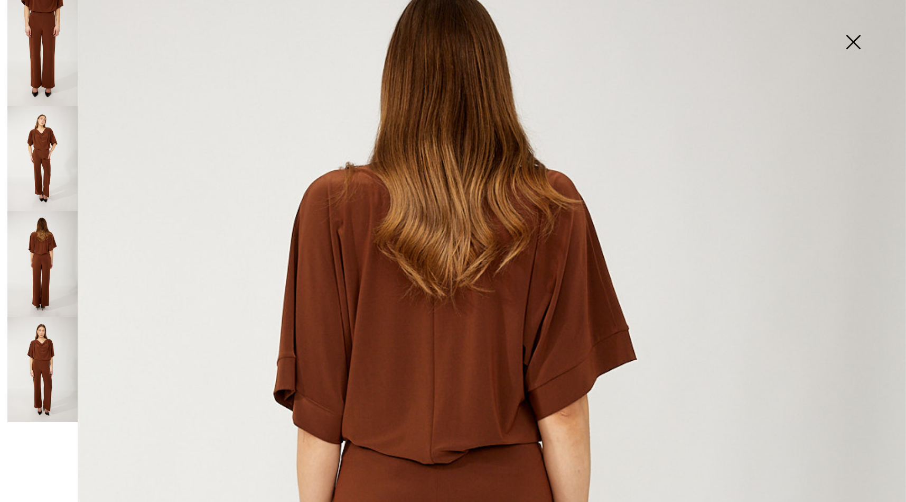
click at [854, 39] on img at bounding box center [853, 43] width 53 height 54
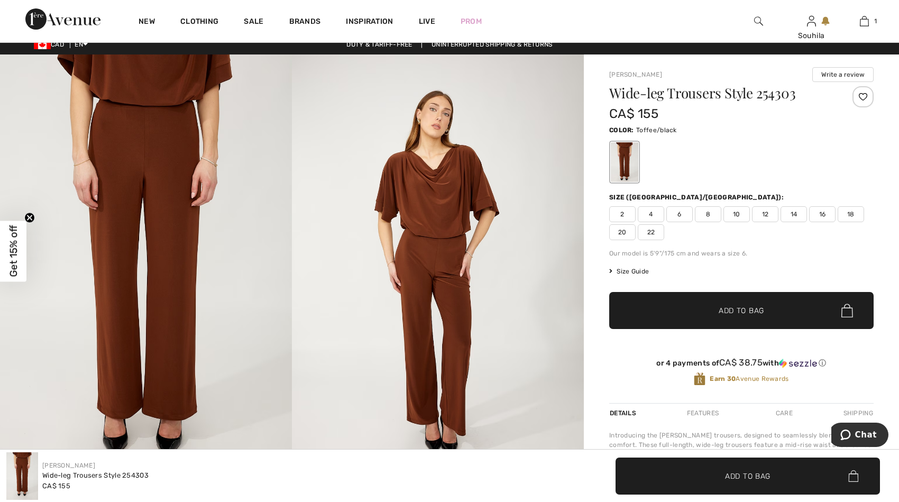
scroll to position [0, 0]
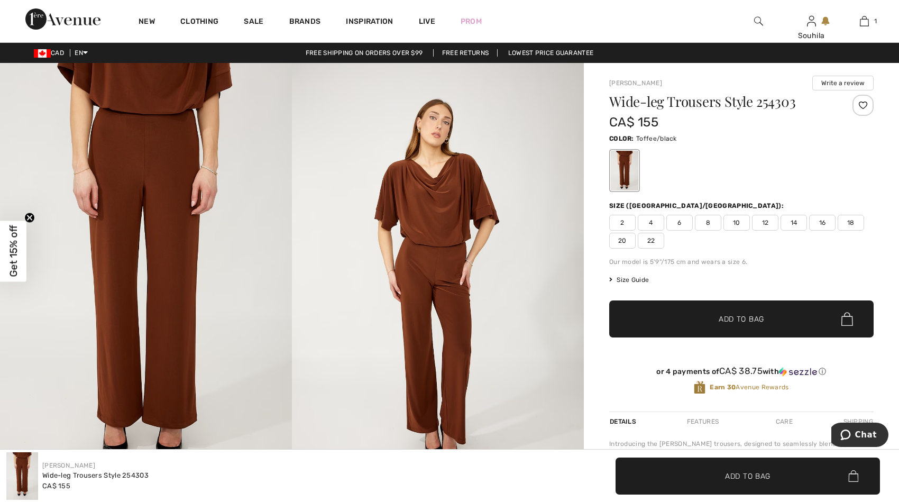
click at [825, 223] on span "16" at bounding box center [822, 223] width 26 height 16
click at [730, 318] on span "Add to Bag" at bounding box center [740, 318] width 45 height 11
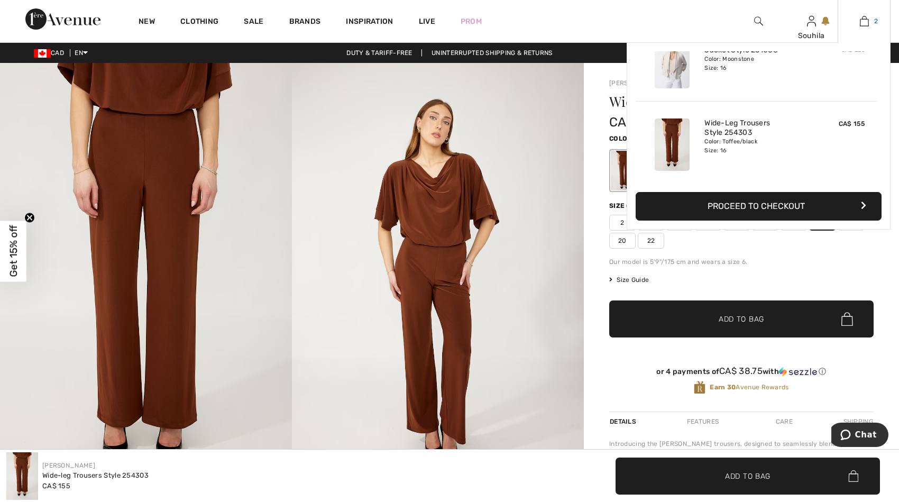
click at [863, 21] on img at bounding box center [863, 21] width 9 height 13
